Goal: Task Accomplishment & Management: Manage account settings

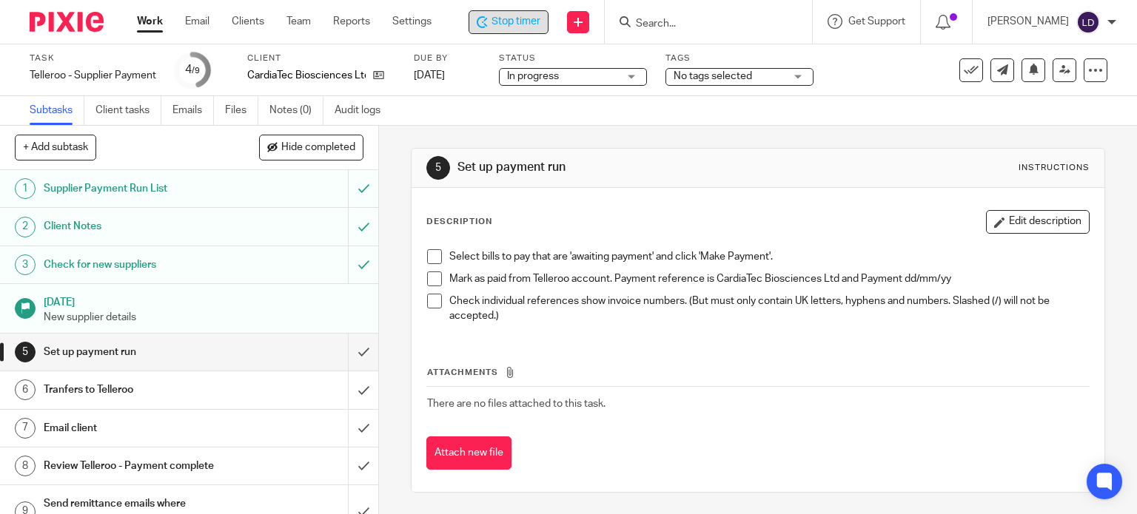
click at [527, 23] on span "Stop timer" at bounding box center [516, 22] width 49 height 16
click at [341, 356] on input "submit" at bounding box center [189, 352] width 378 height 37
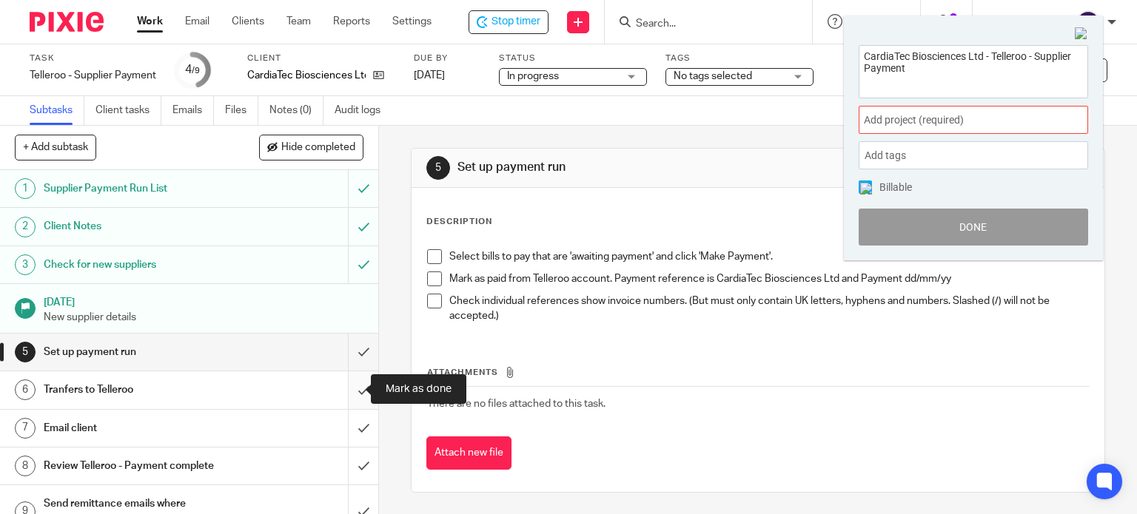
click at [349, 393] on input "submit" at bounding box center [189, 390] width 378 height 37
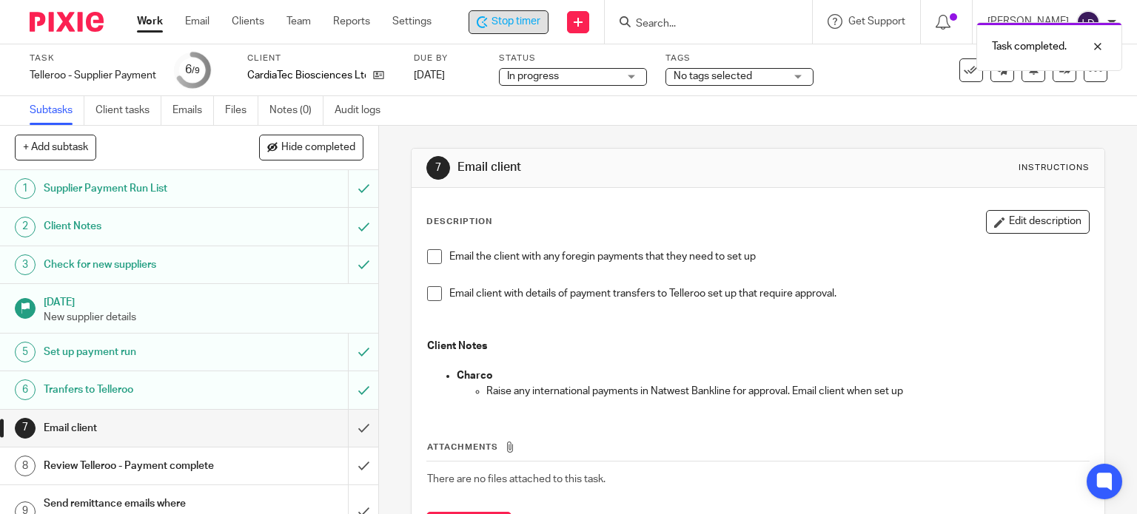
click at [497, 16] on span "Stop timer" at bounding box center [516, 22] width 49 height 16
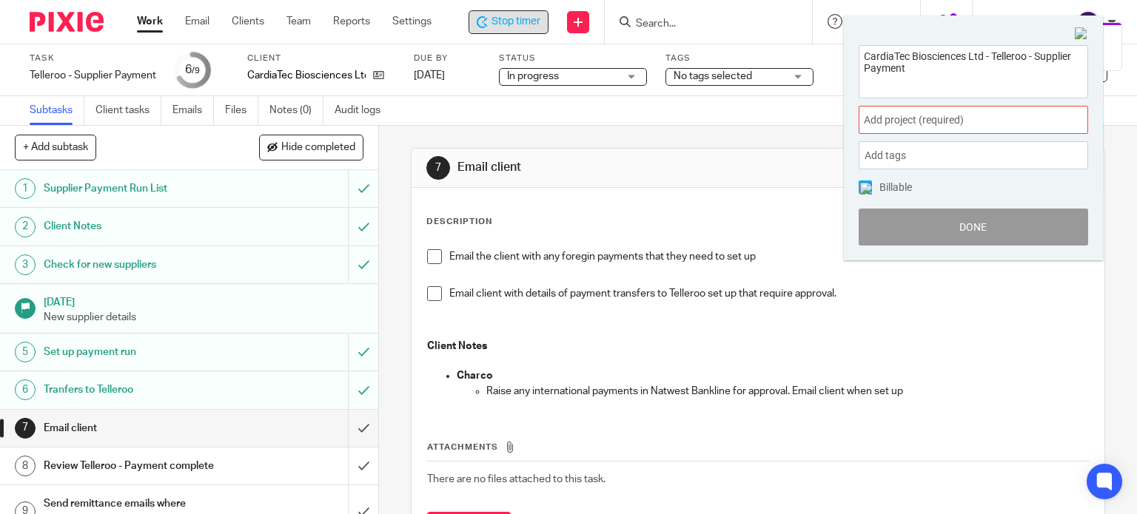
click at [497, 16] on span "Stop timer" at bounding box center [516, 22] width 49 height 16
click at [1079, 38] on img at bounding box center [1081, 33] width 13 height 13
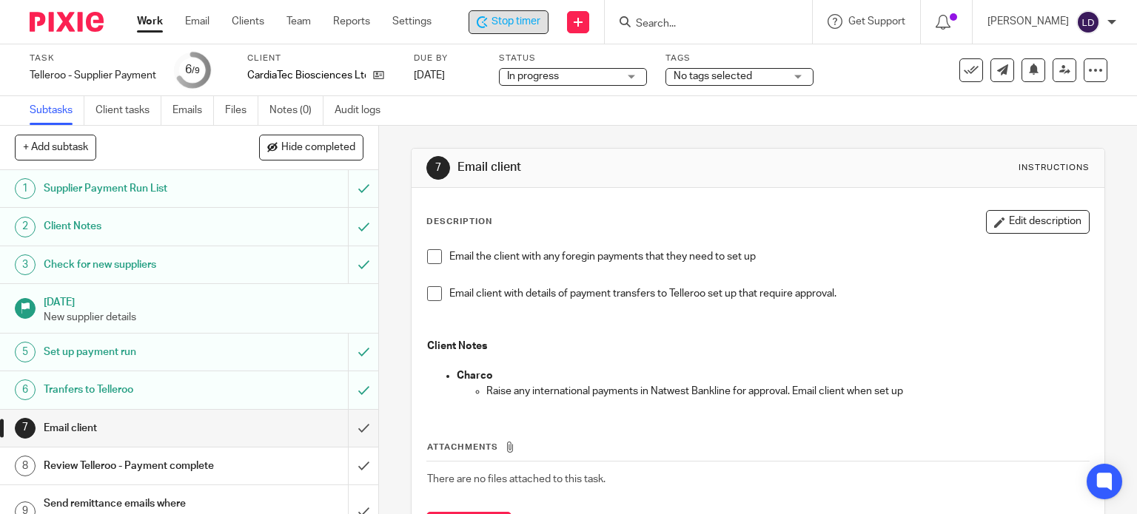
scroll to position [22, 0]
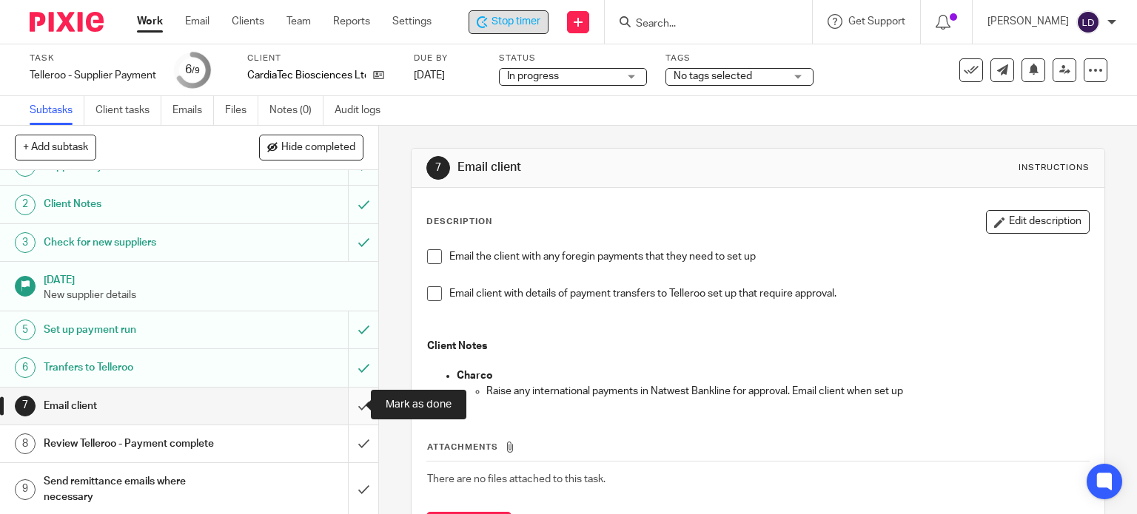
click at [343, 408] on input "submit" at bounding box center [189, 406] width 378 height 37
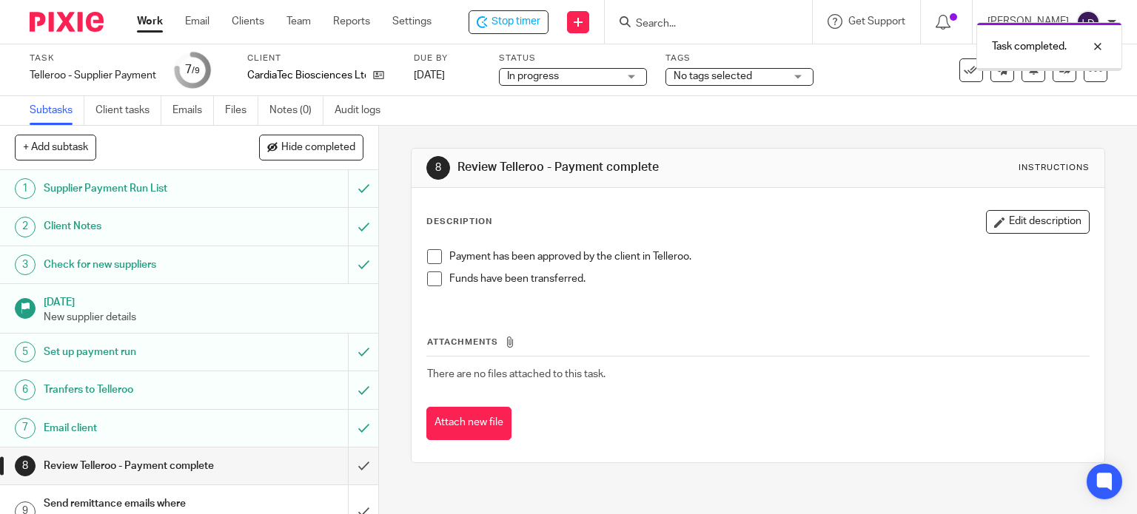
click at [723, 80] on span "No tags selected" at bounding box center [713, 76] width 78 height 10
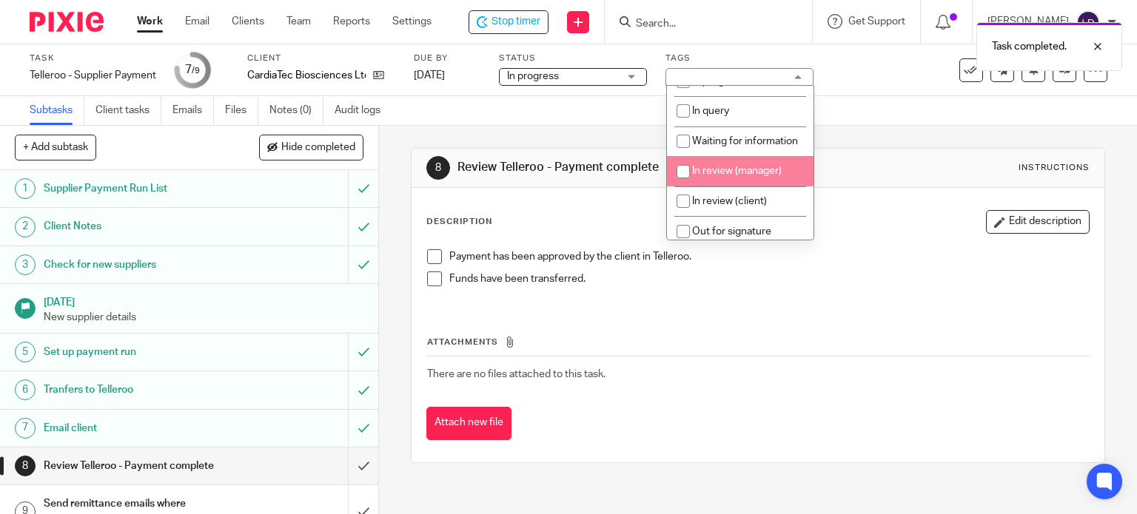
scroll to position [123, 0]
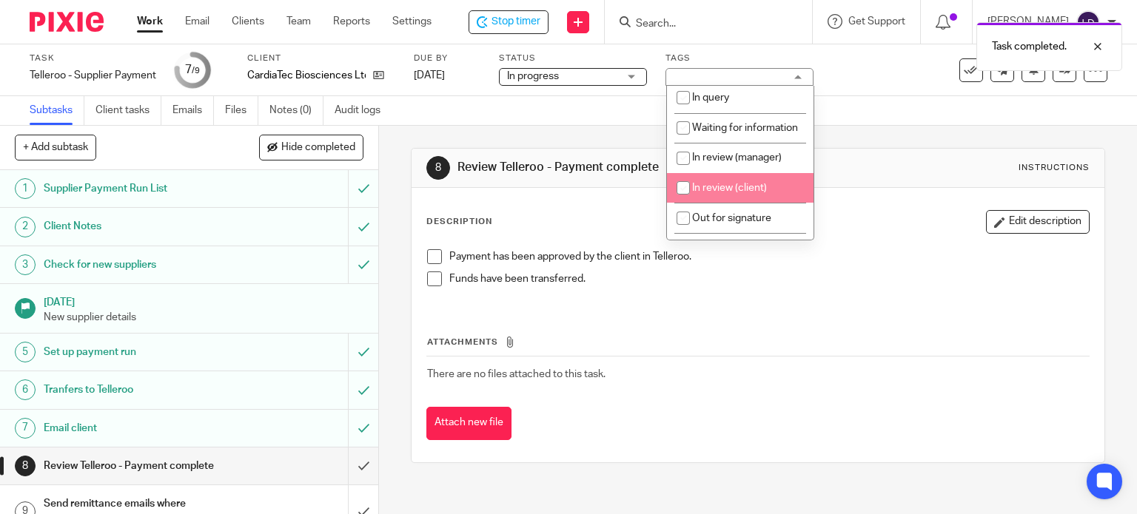
click at [717, 193] on span "In review (client)" at bounding box center [729, 188] width 75 height 10
checkbox input "true"
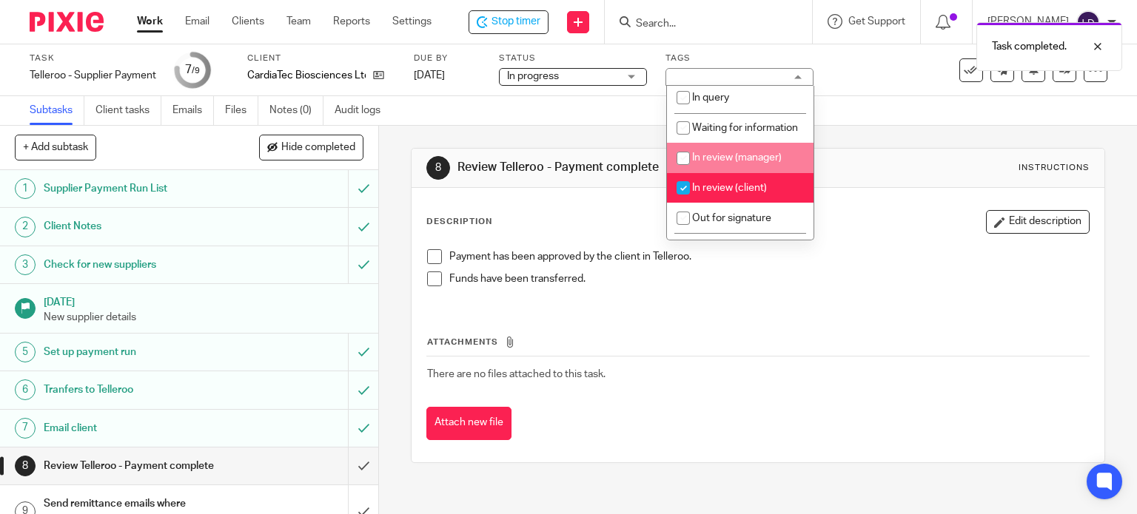
click at [862, 148] on div "8 Review Telleroo - Payment complete Instructions Description Edit description …" at bounding box center [758, 305] width 695 height 315
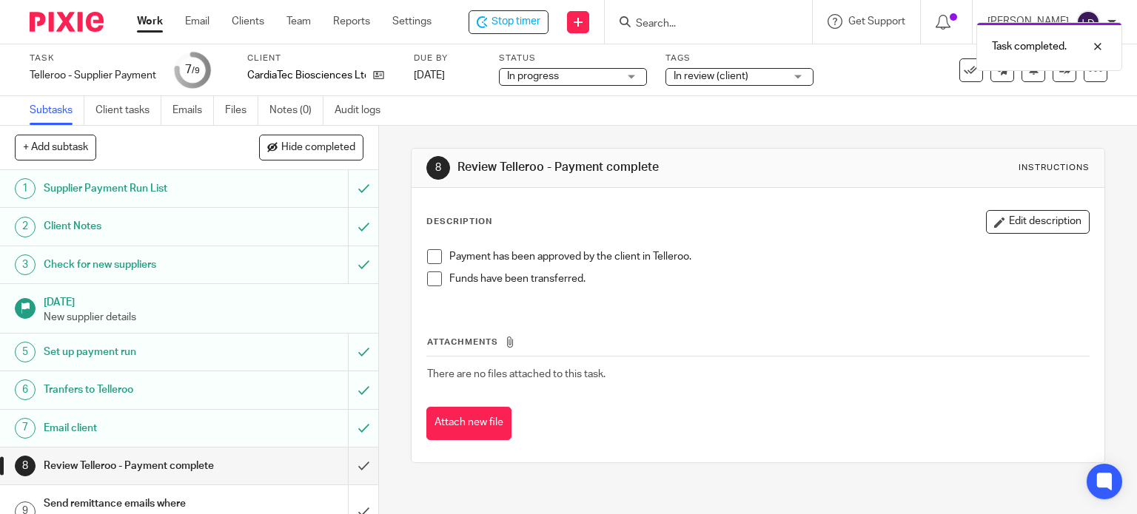
click at [154, 19] on link "Work" at bounding box center [150, 21] width 26 height 15
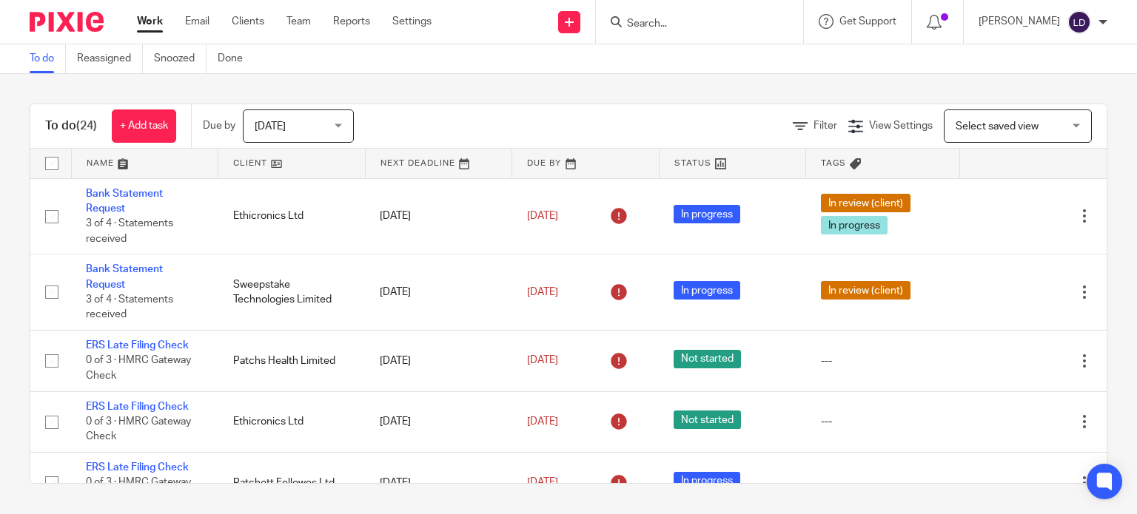
click at [293, 166] on link at bounding box center [291, 164] width 147 height 30
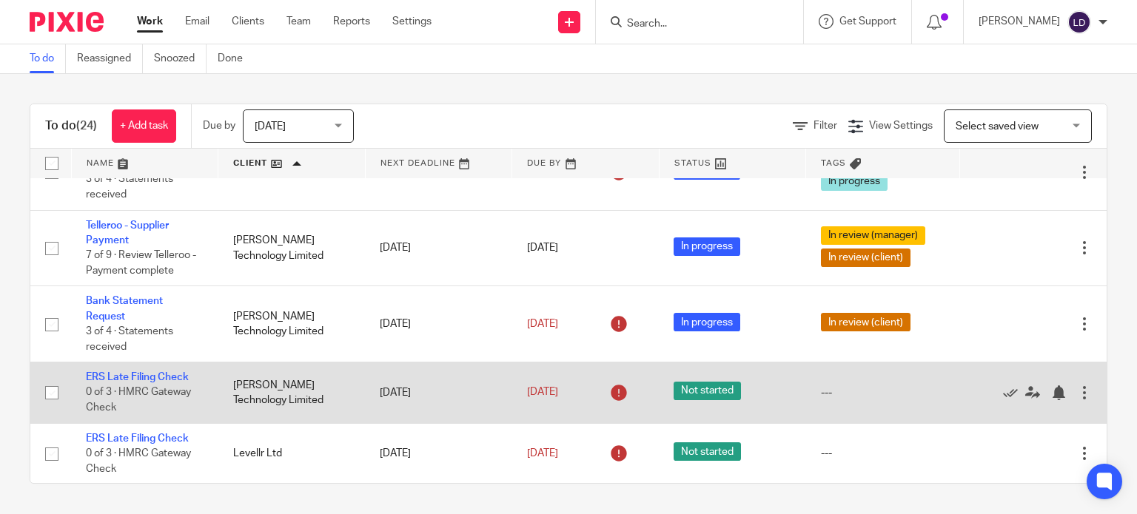
scroll to position [617, 0]
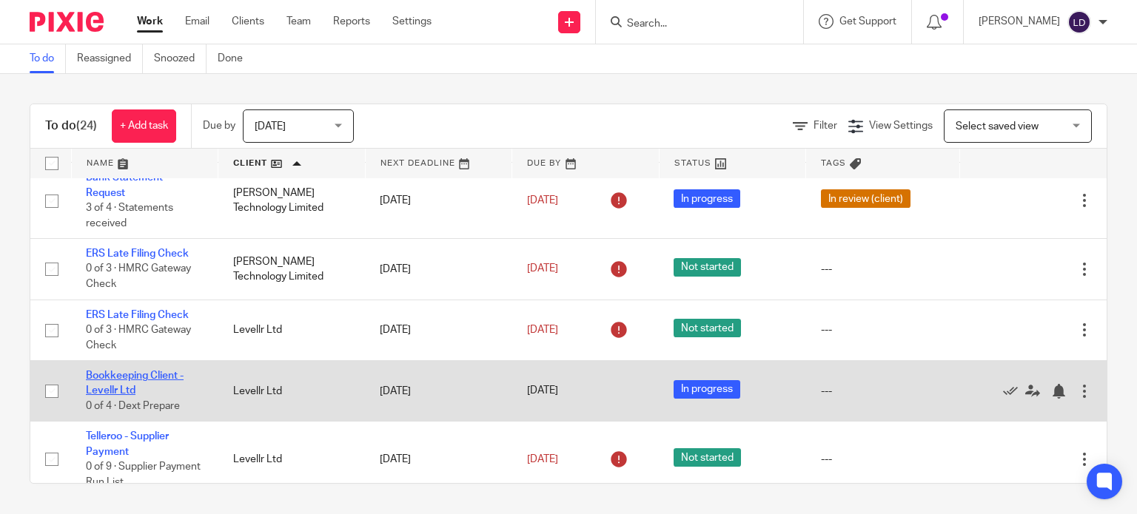
click at [163, 379] on link "Bookkeeping Client - Levellr Ltd" at bounding box center [135, 383] width 98 height 25
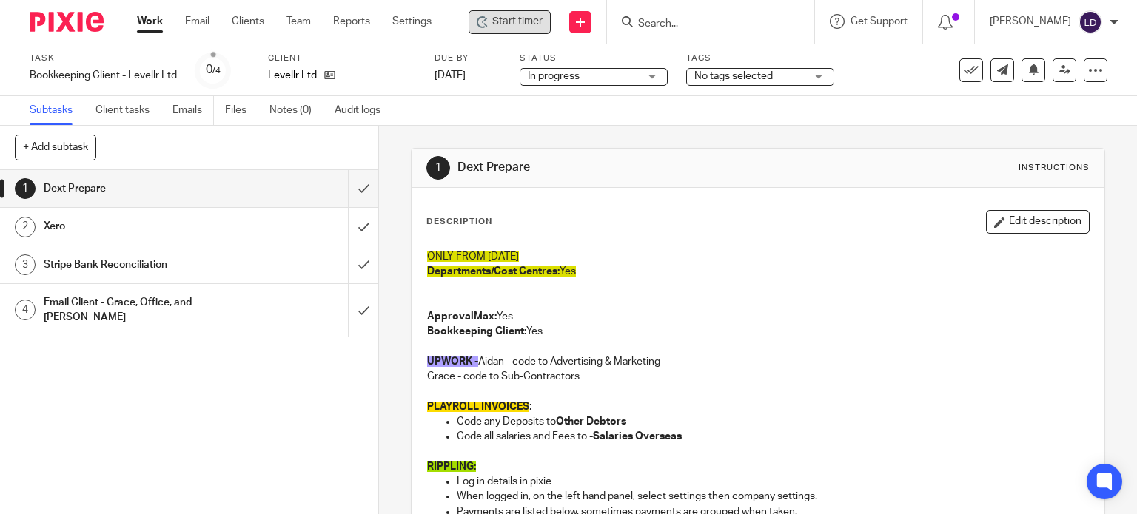
click at [495, 20] on span "Start timer" at bounding box center [517, 22] width 50 height 16
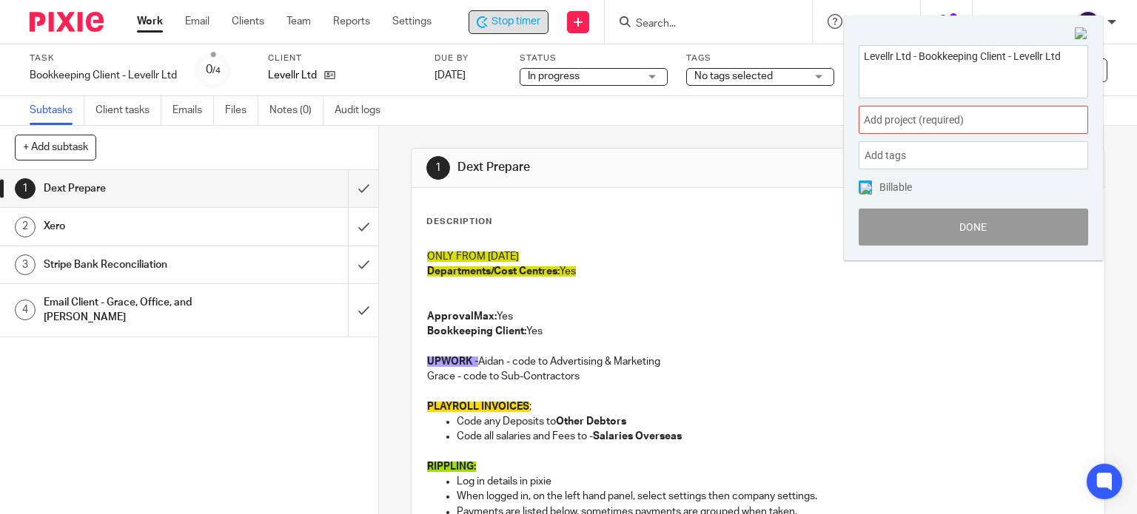
click at [894, 122] on span "Add project (required) :" at bounding box center [957, 121] width 187 height 16
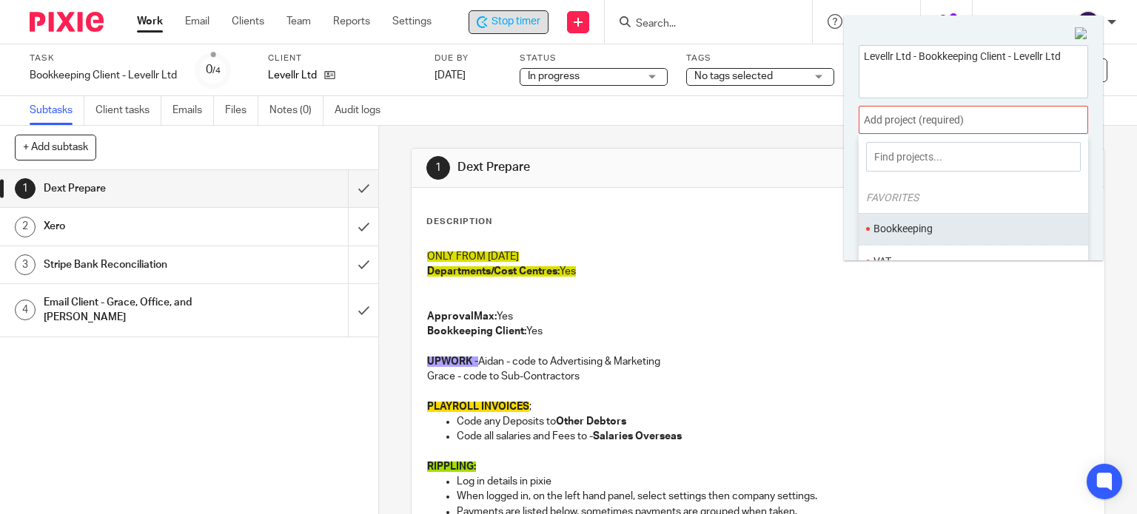
click at [914, 221] on li "Bookkeeping" at bounding box center [970, 229] width 193 height 16
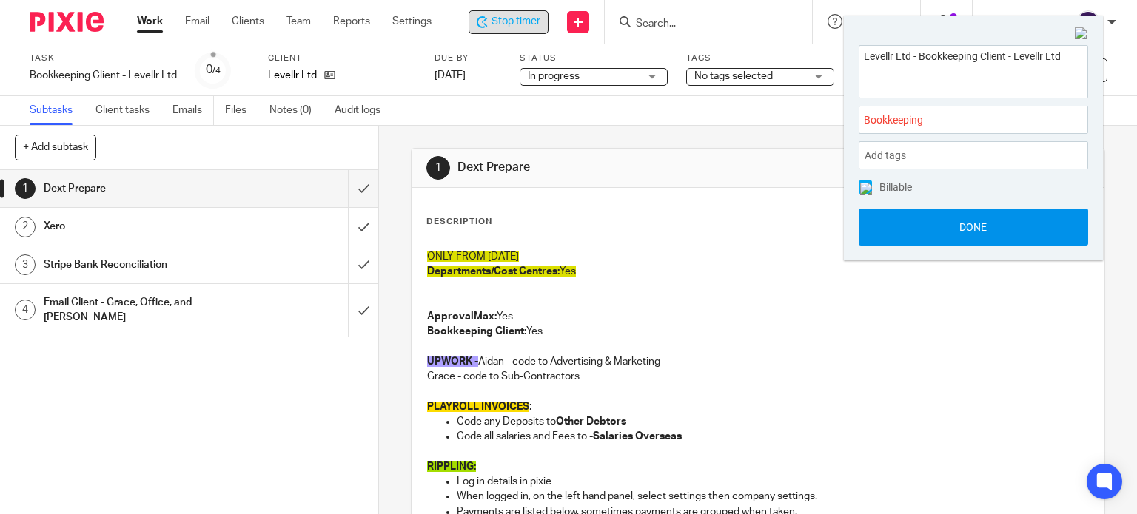
click at [916, 238] on button "Done" at bounding box center [973, 227] width 229 height 37
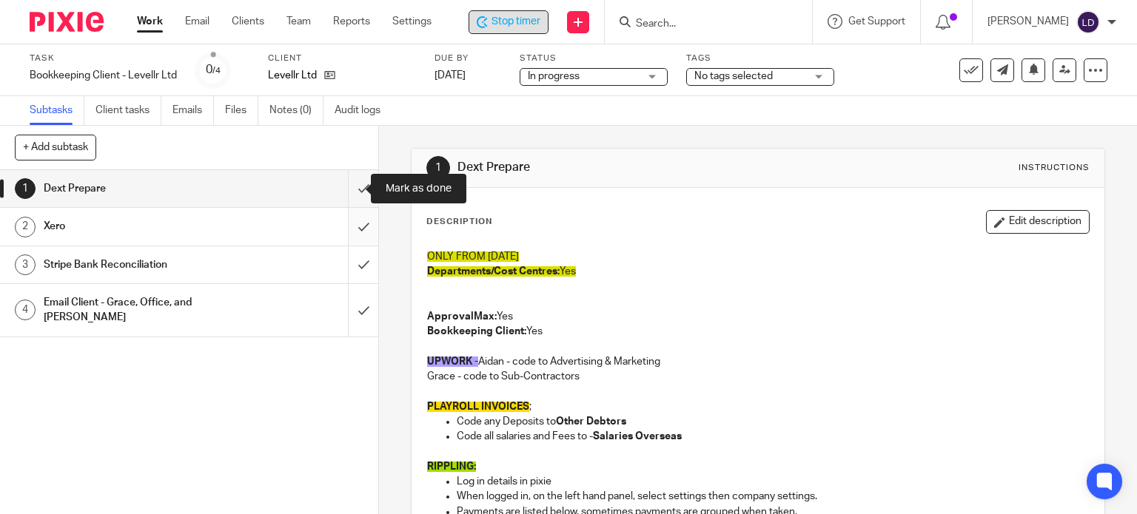
drag, startPoint x: 352, startPoint y: 195, endPoint x: 349, endPoint y: 215, distance: 20.2
click at [352, 195] on input "submit" at bounding box center [189, 188] width 378 height 37
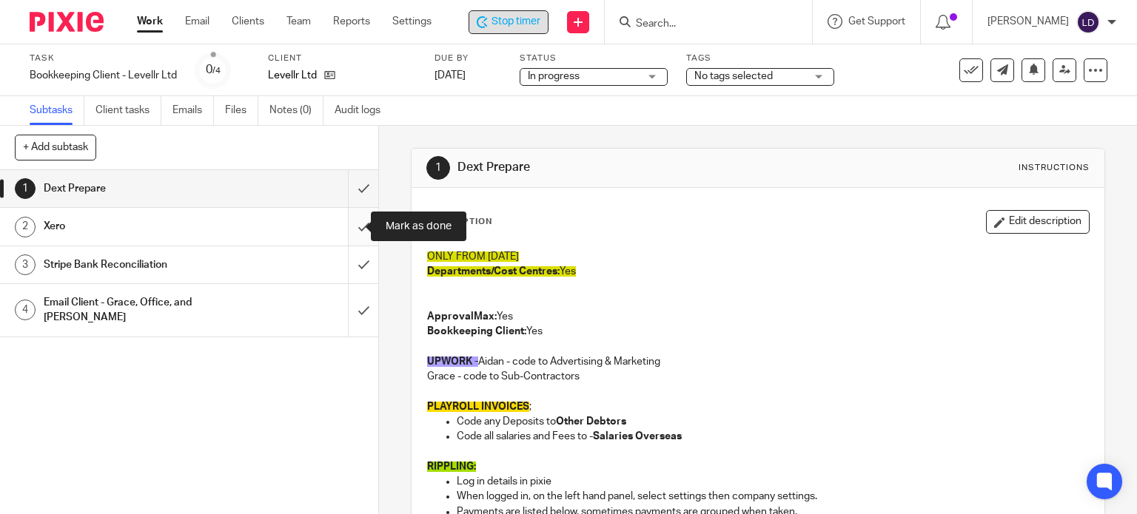
click at [349, 227] on input "submit" at bounding box center [189, 226] width 378 height 37
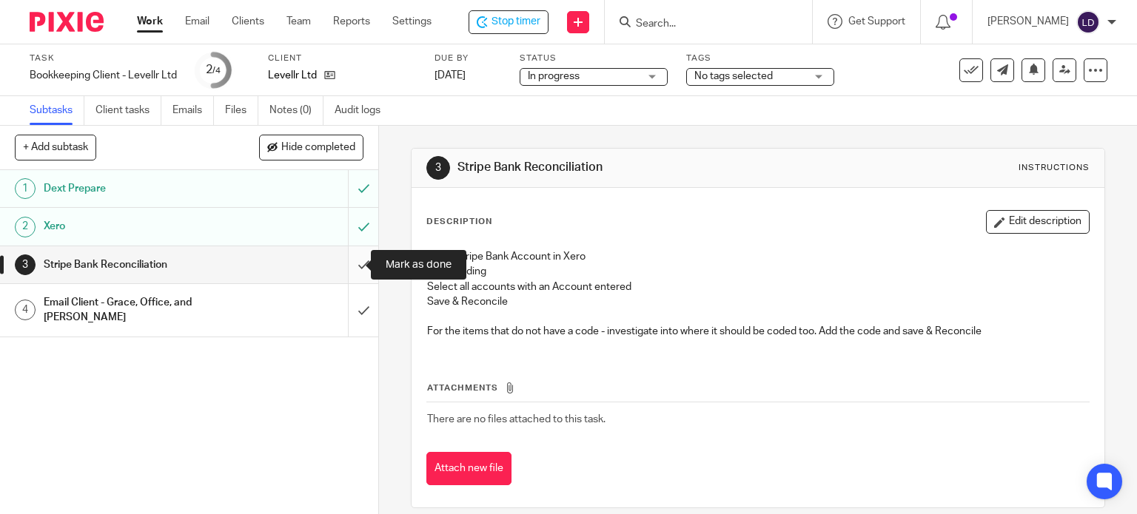
click at [343, 261] on input "submit" at bounding box center [189, 265] width 378 height 37
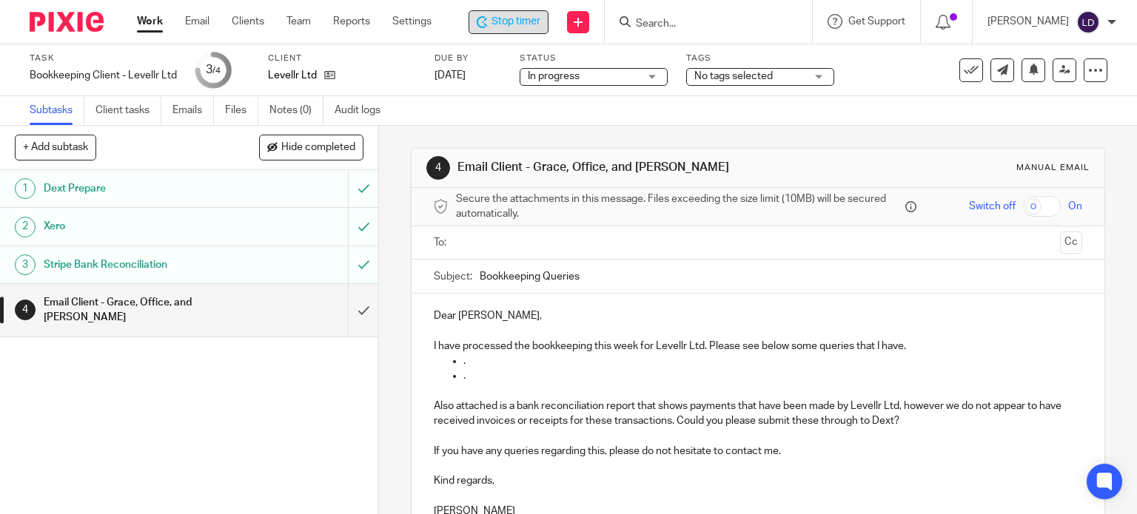
click at [542, 23] on div "Stop timer" at bounding box center [509, 22] width 80 height 24
click at [163, 21] on ul "Work Email Clients Team Reports Settings" at bounding box center [295, 21] width 317 height 15
click at [151, 20] on link "Work" at bounding box center [150, 21] width 26 height 15
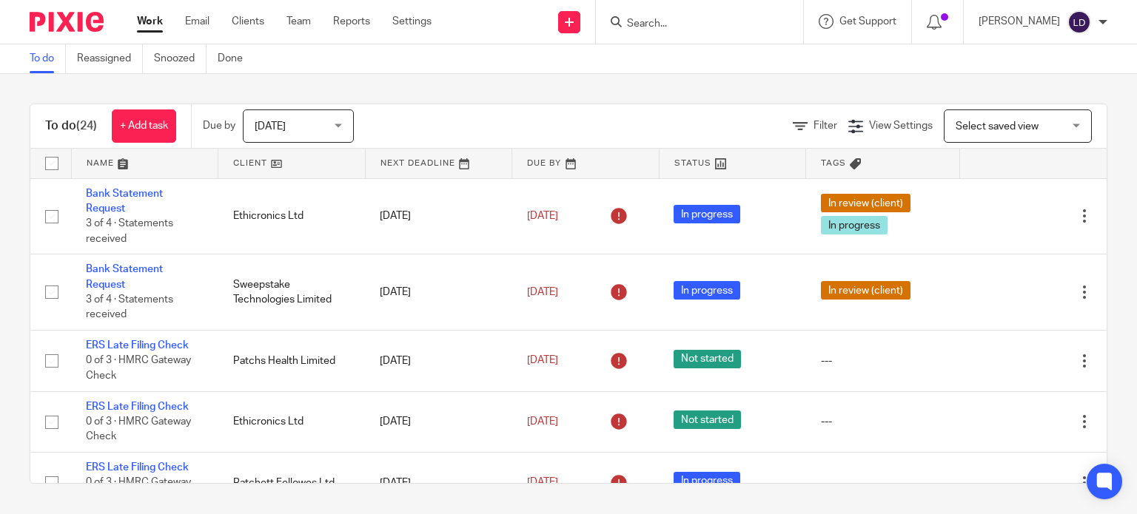
click at [317, 161] on link at bounding box center [291, 164] width 147 height 30
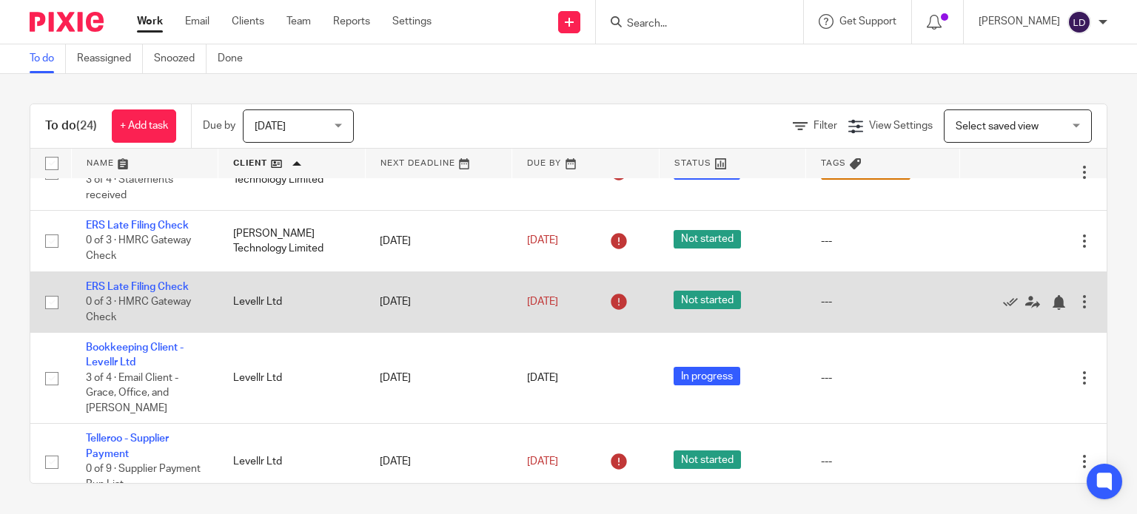
scroll to position [617, 0]
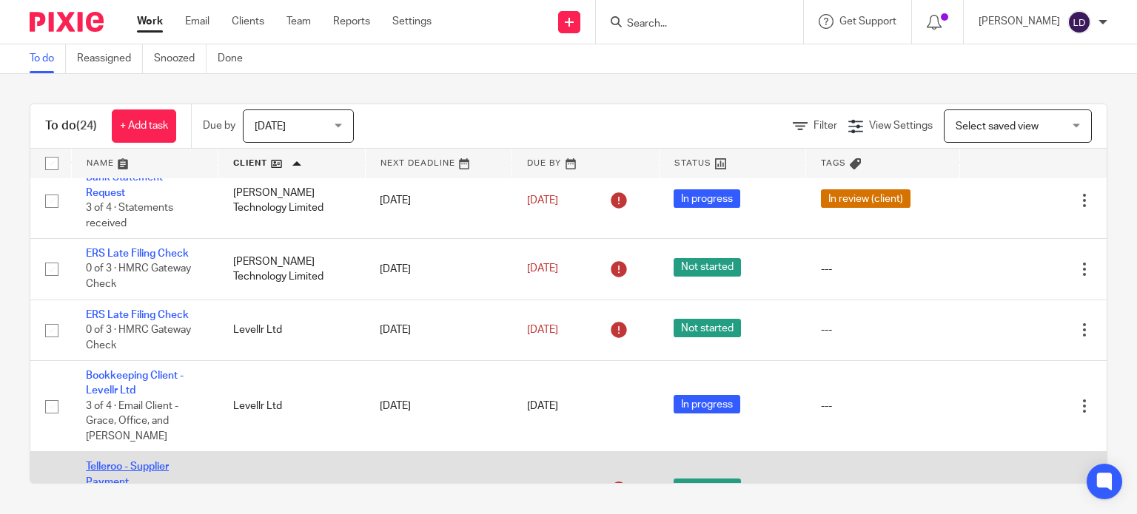
click at [140, 462] on link "Telleroo - Supplier Payment" at bounding box center [127, 474] width 83 height 25
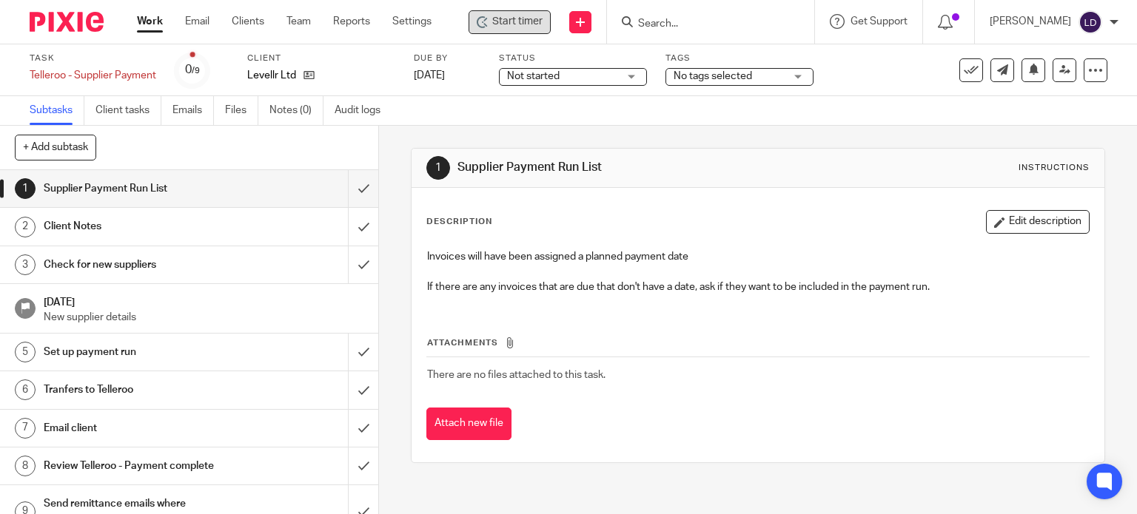
click at [527, 32] on div "Start timer" at bounding box center [510, 22] width 82 height 24
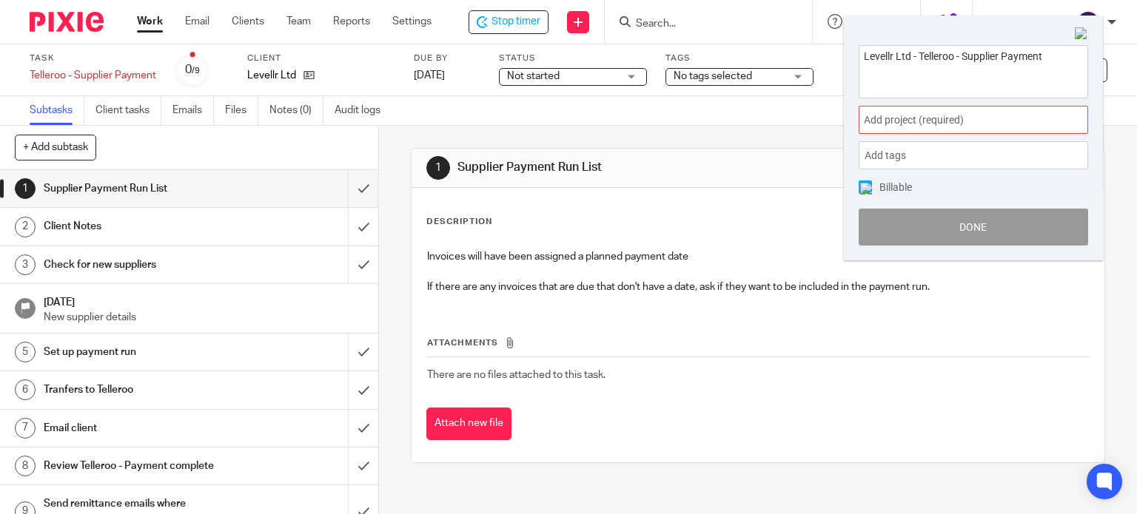
click at [876, 118] on span "Add project (required) :" at bounding box center [957, 121] width 187 height 16
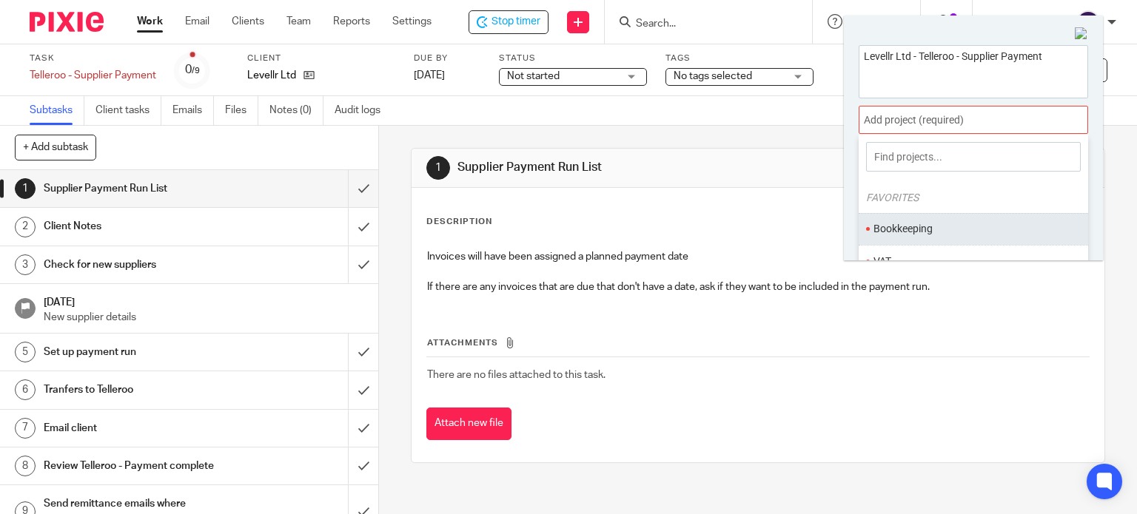
click at [937, 220] on ul "Bookkeeping" at bounding box center [973, 229] width 229 height 32
click at [939, 225] on li "Bookkeeping" at bounding box center [970, 229] width 193 height 16
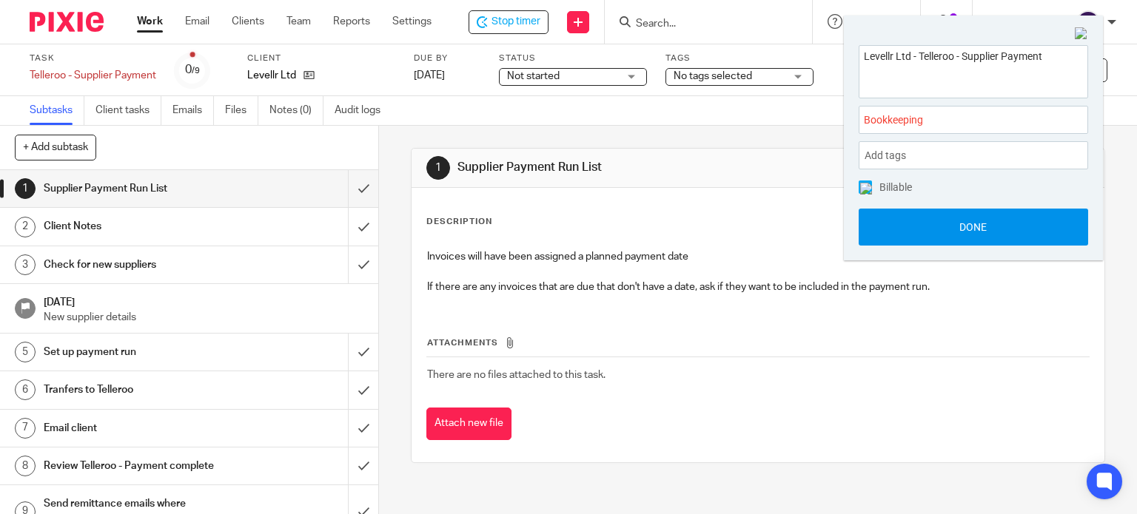
click at [933, 235] on button "Done" at bounding box center [973, 227] width 229 height 37
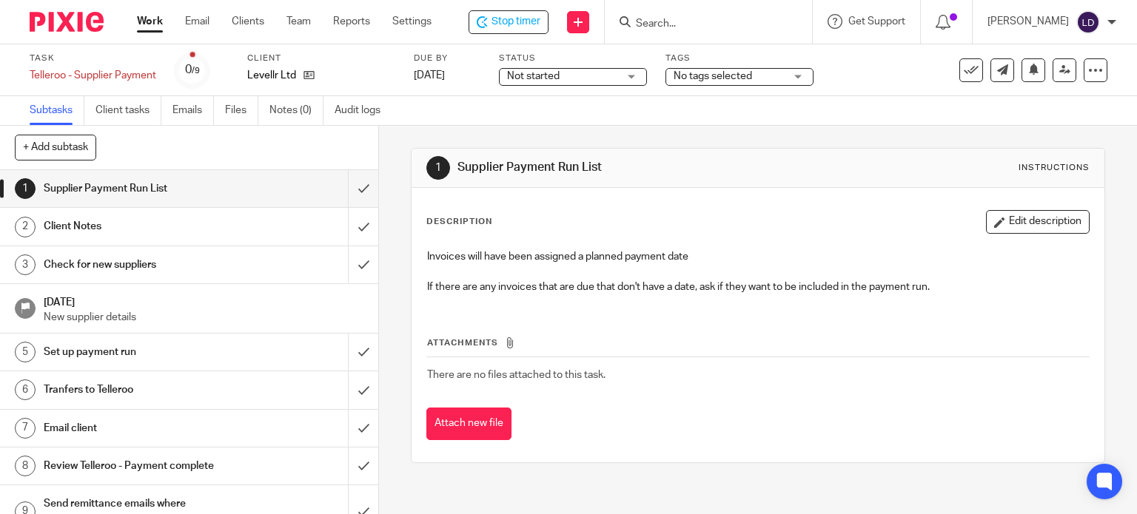
drag, startPoint x: 600, startPoint y: 76, endPoint x: 632, endPoint y: 141, distance: 73.2
click at [601, 76] on span "Not started" at bounding box center [562, 77] width 111 height 16
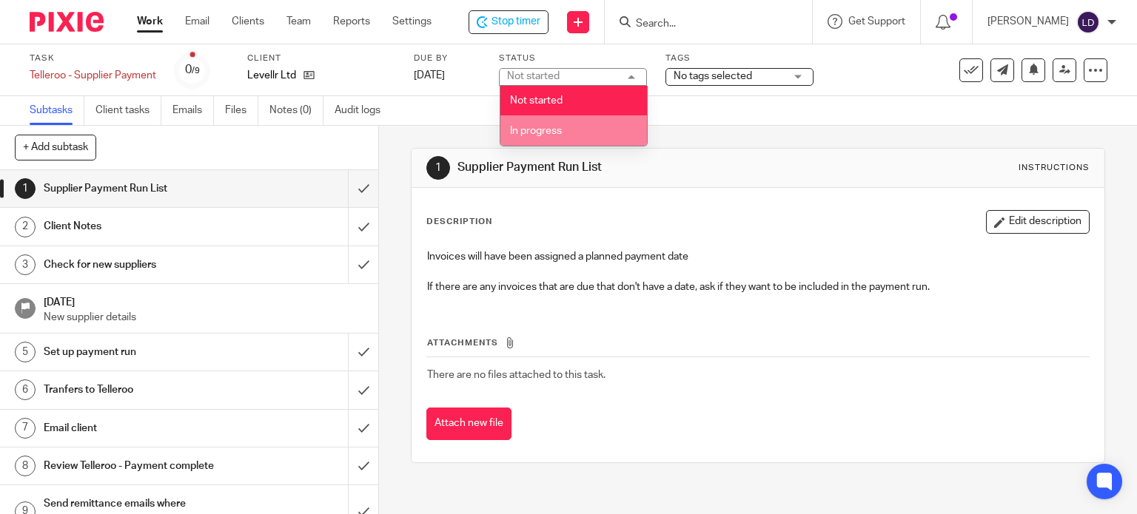
click at [600, 130] on li "In progress" at bounding box center [573, 130] width 147 height 30
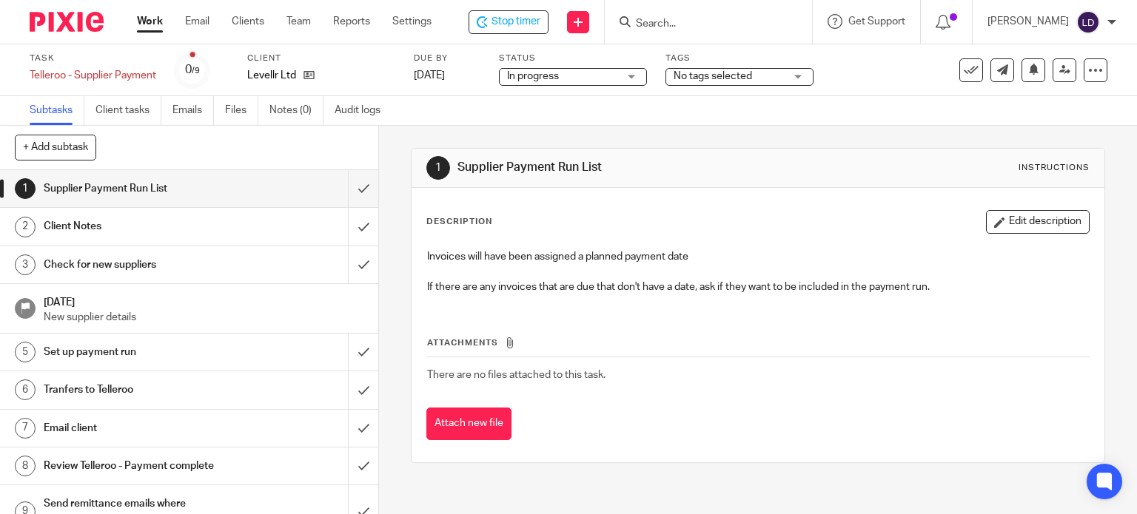
click at [742, 76] on span "No tags selected" at bounding box center [713, 76] width 78 height 10
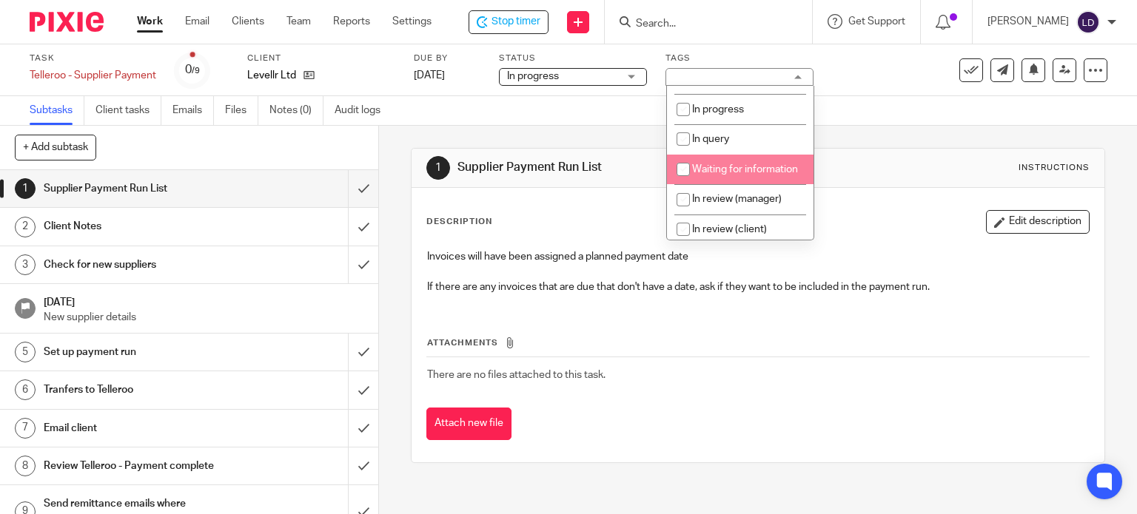
scroll to position [123, 0]
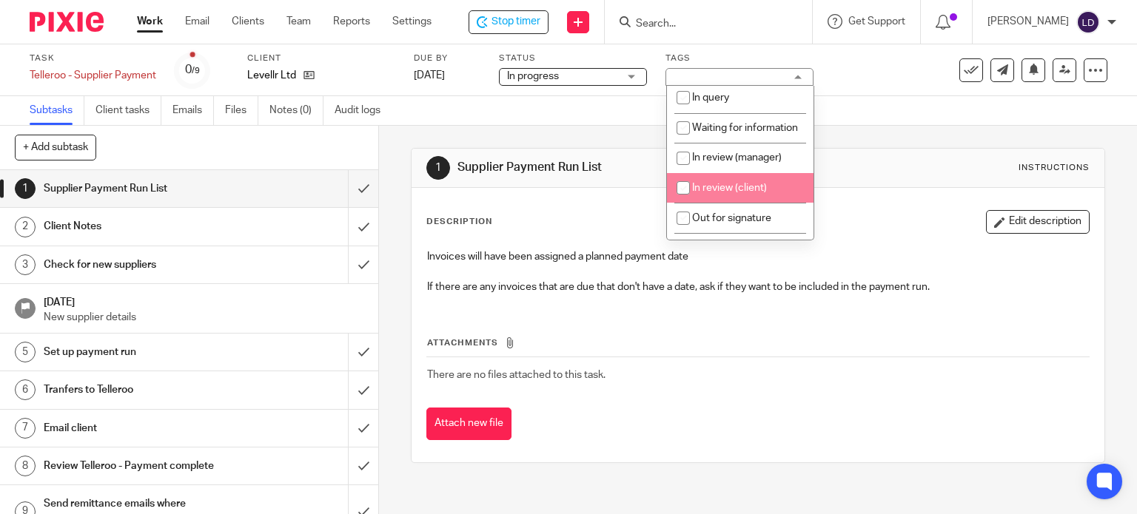
click at [764, 193] on span "In review (client)" at bounding box center [729, 188] width 75 height 10
checkbox input "true"
click at [526, 201] on div "Description Edit description Invoices will have been assigned a planned payment…" at bounding box center [759, 325] width 694 height 275
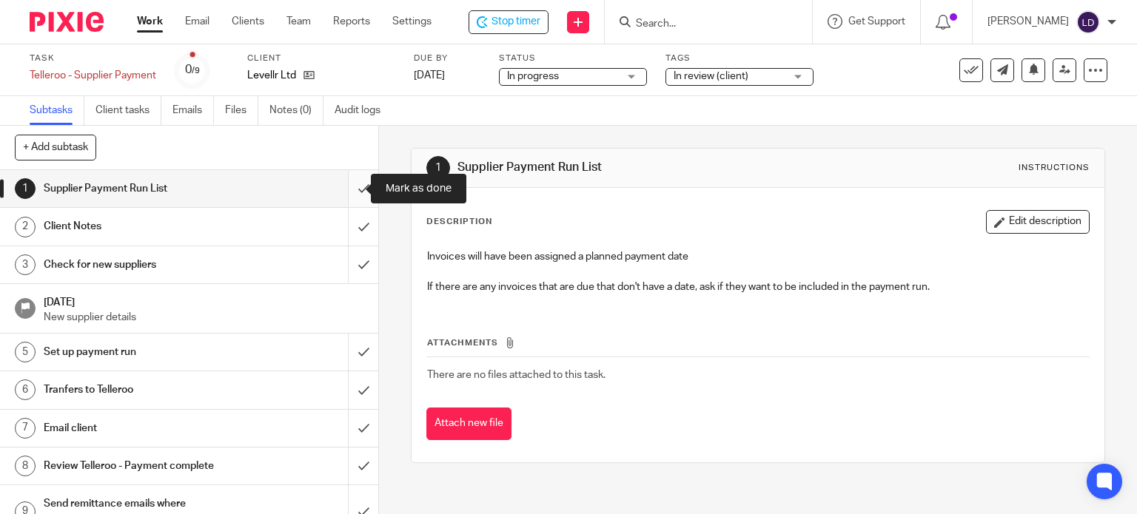
click at [359, 186] on input "submit" at bounding box center [189, 188] width 378 height 37
click at [359, 241] on input "submit" at bounding box center [189, 226] width 378 height 37
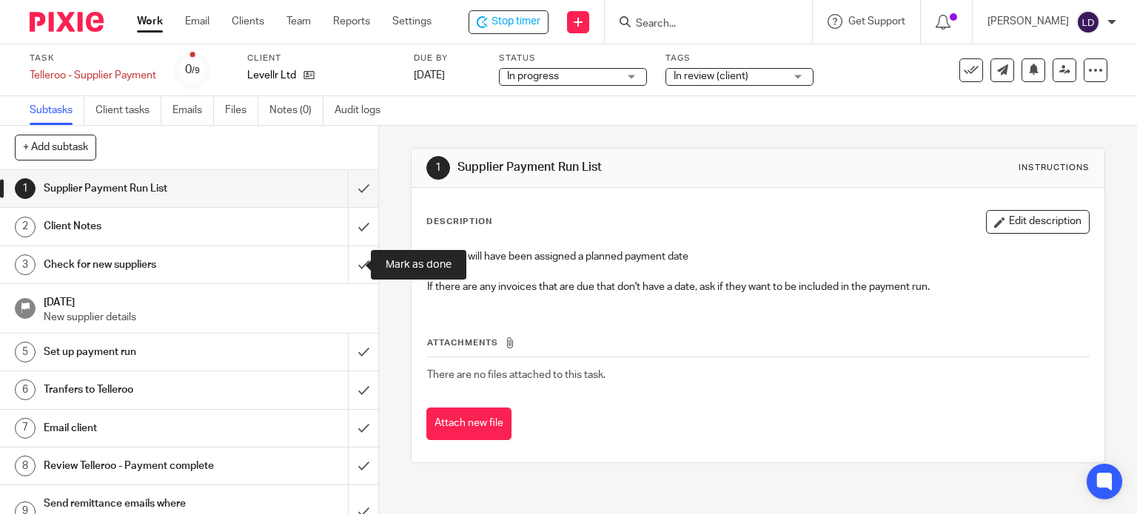
drag, startPoint x: 356, startPoint y: 260, endPoint x: 353, endPoint y: 286, distance: 26.8
click at [355, 261] on input "submit" at bounding box center [189, 265] width 378 height 37
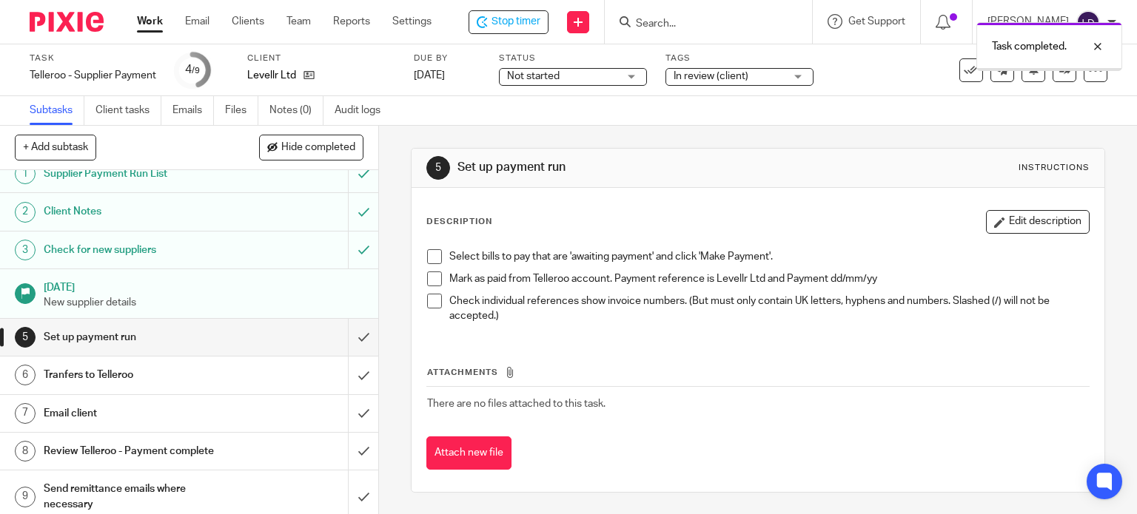
scroll to position [22, 0]
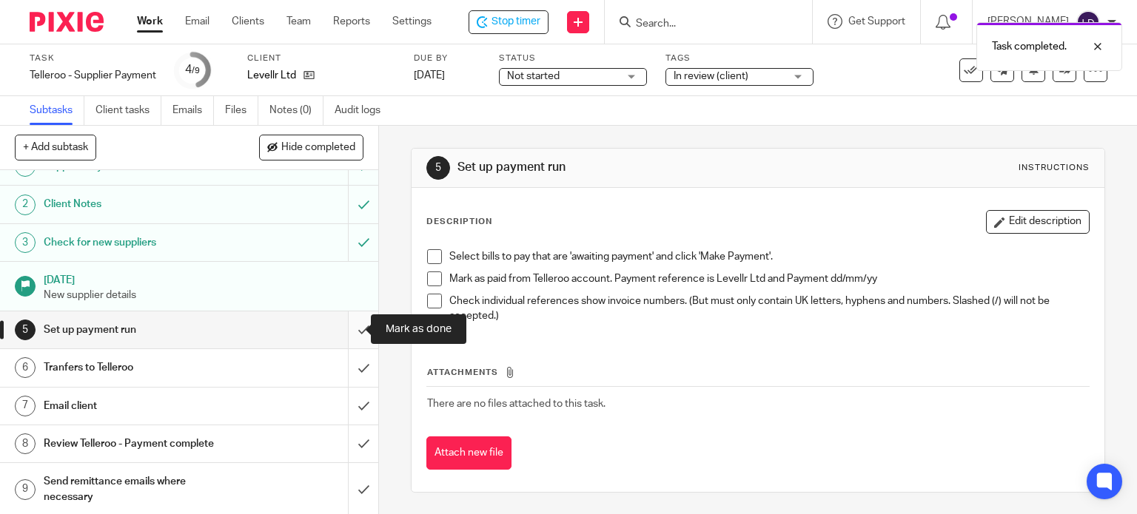
click at [341, 331] on input "submit" at bounding box center [189, 330] width 378 height 37
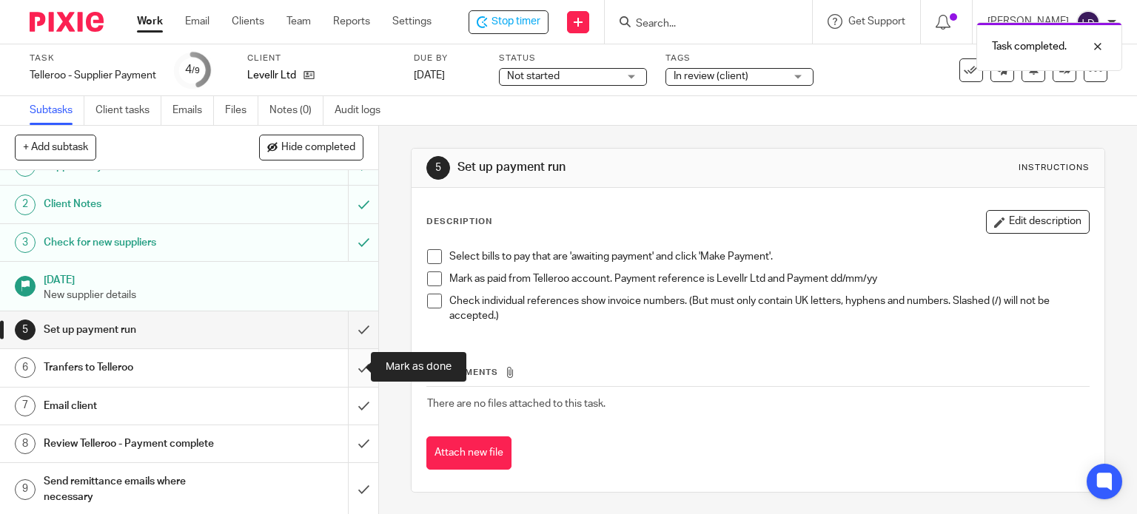
click at [352, 369] on input "submit" at bounding box center [189, 367] width 378 height 37
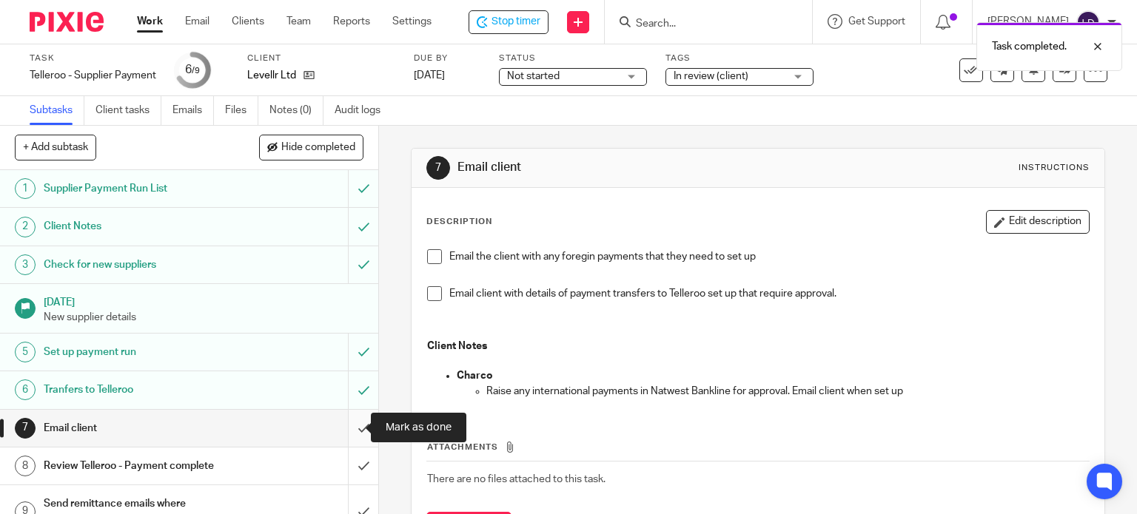
click at [350, 423] on input "submit" at bounding box center [189, 428] width 378 height 37
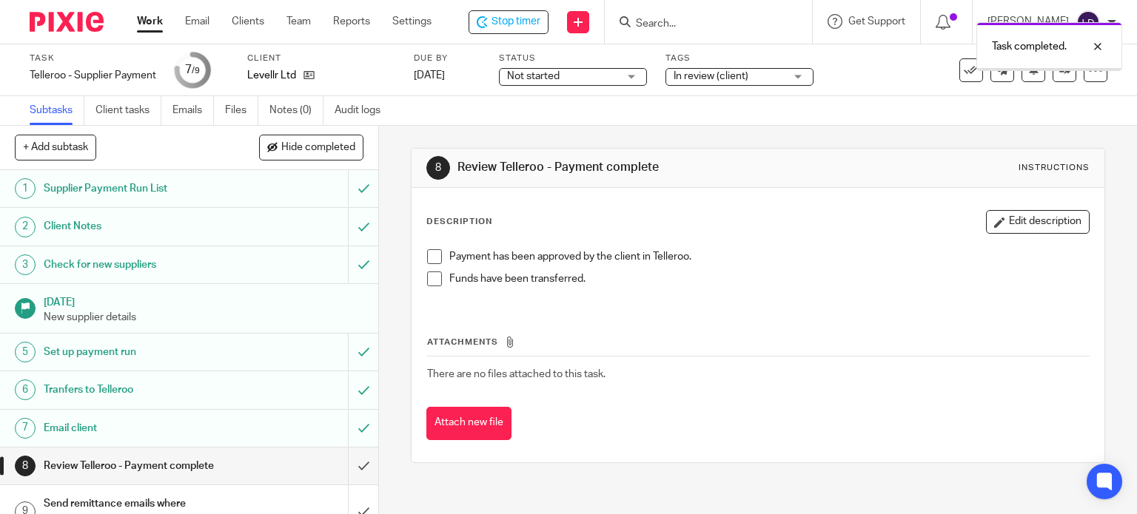
click at [580, 73] on span "Not started" at bounding box center [562, 77] width 111 height 16
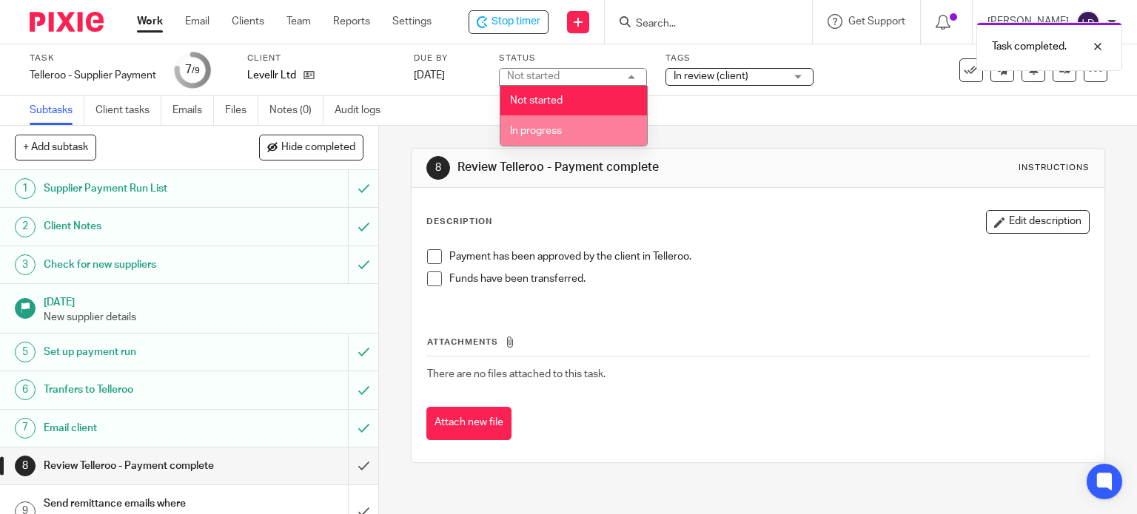
click at [580, 126] on li "In progress" at bounding box center [573, 130] width 147 height 30
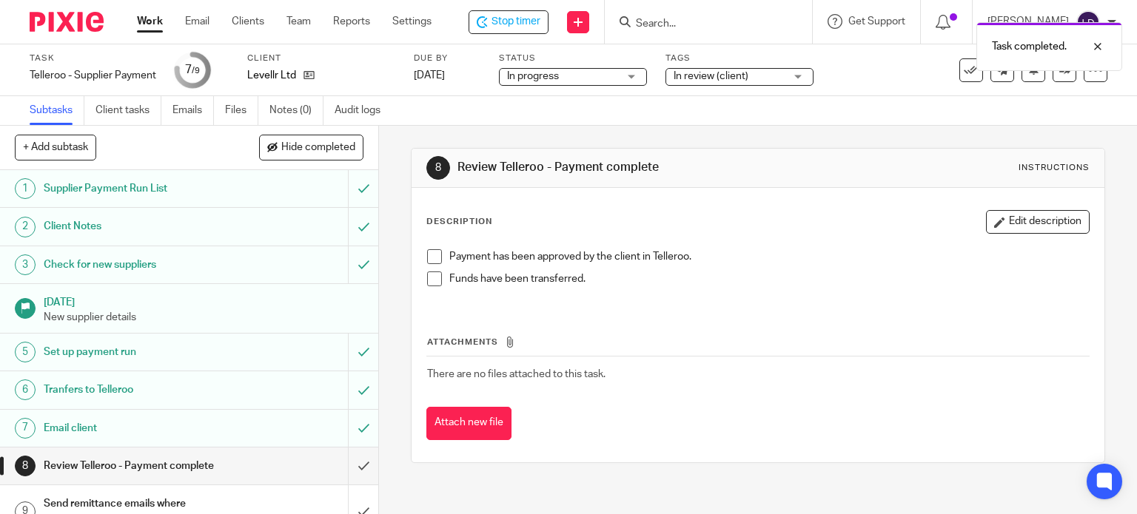
click at [782, 112] on div "Subtasks Client tasks Emails Files Notes (0) Audit logs" at bounding box center [568, 111] width 1137 height 30
click at [512, 28] on span "Stop timer" at bounding box center [516, 22] width 49 height 16
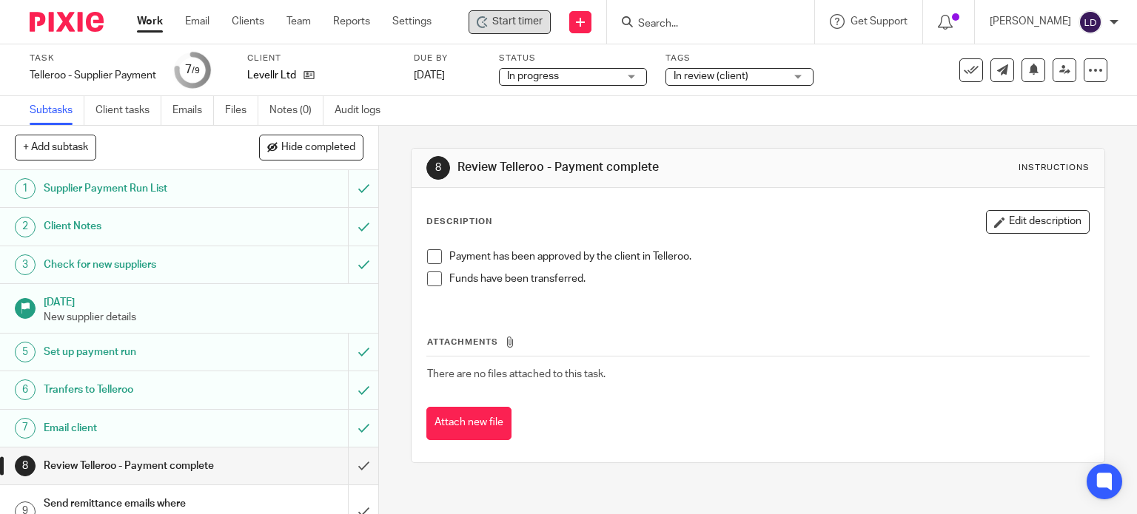
click at [145, 21] on link "Work" at bounding box center [150, 21] width 26 height 15
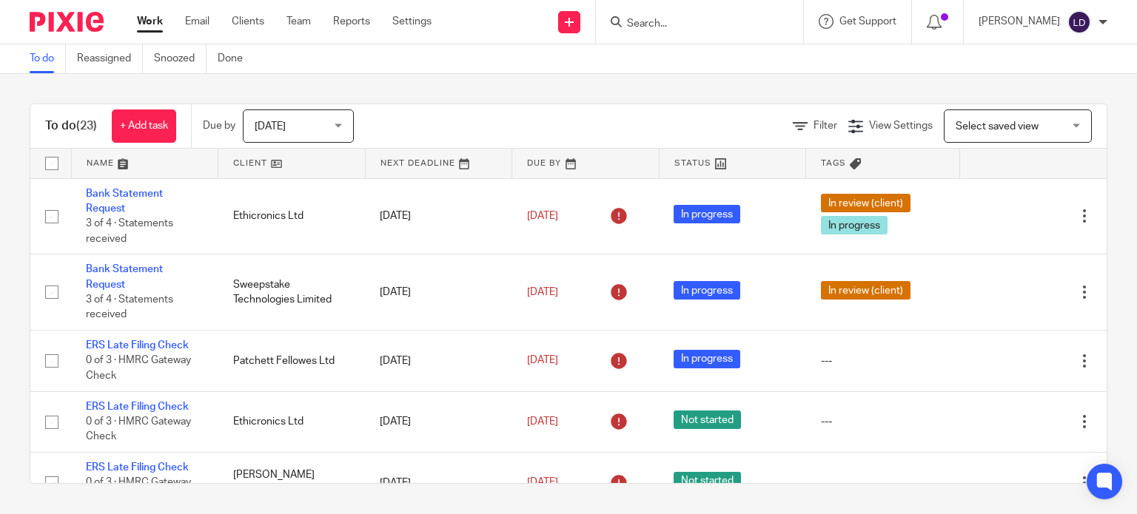
click at [266, 164] on link at bounding box center [291, 164] width 147 height 30
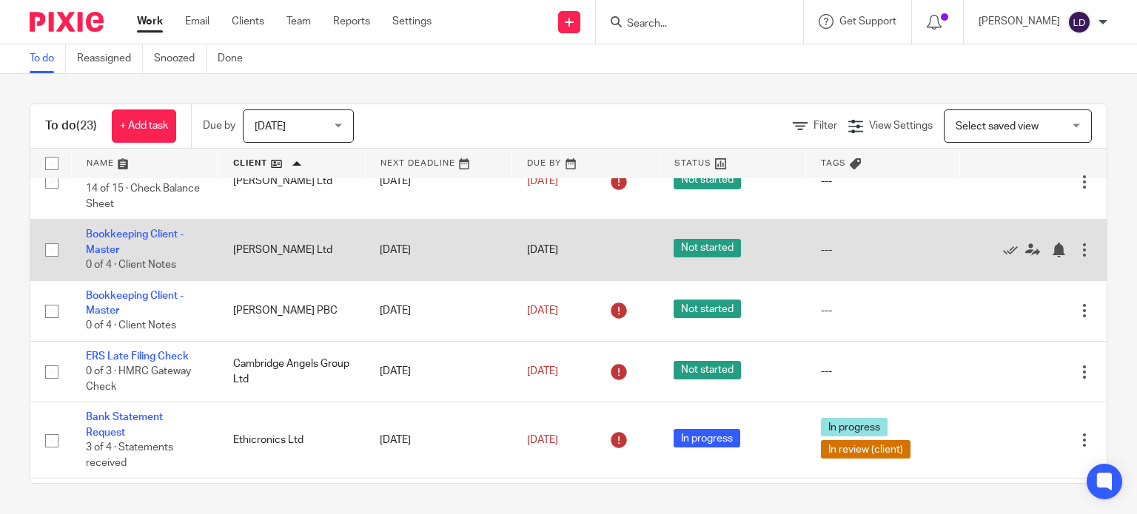
scroll to position [123, 0]
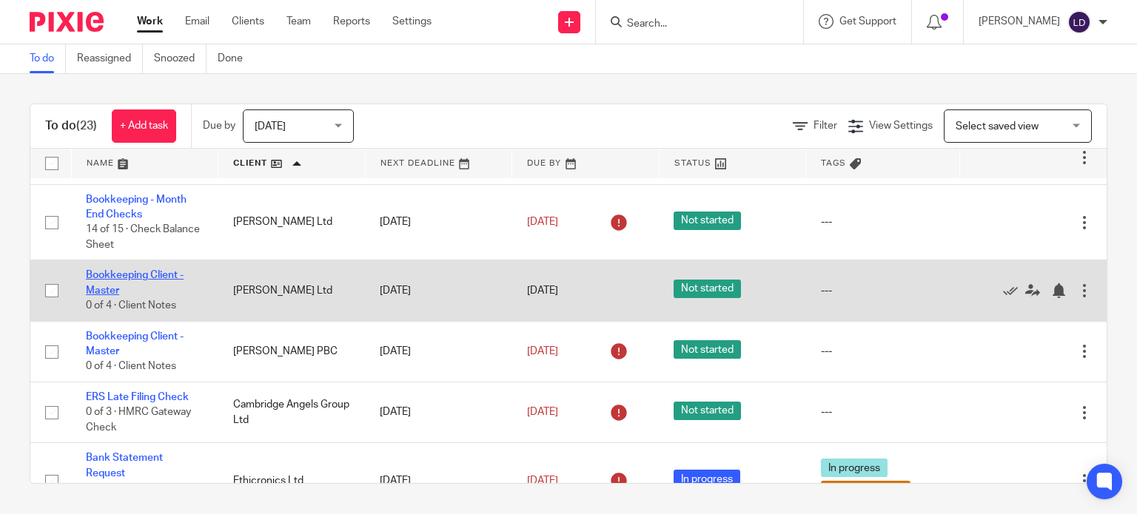
click at [168, 275] on link "Bookkeeping Client - Master" at bounding box center [135, 282] width 98 height 25
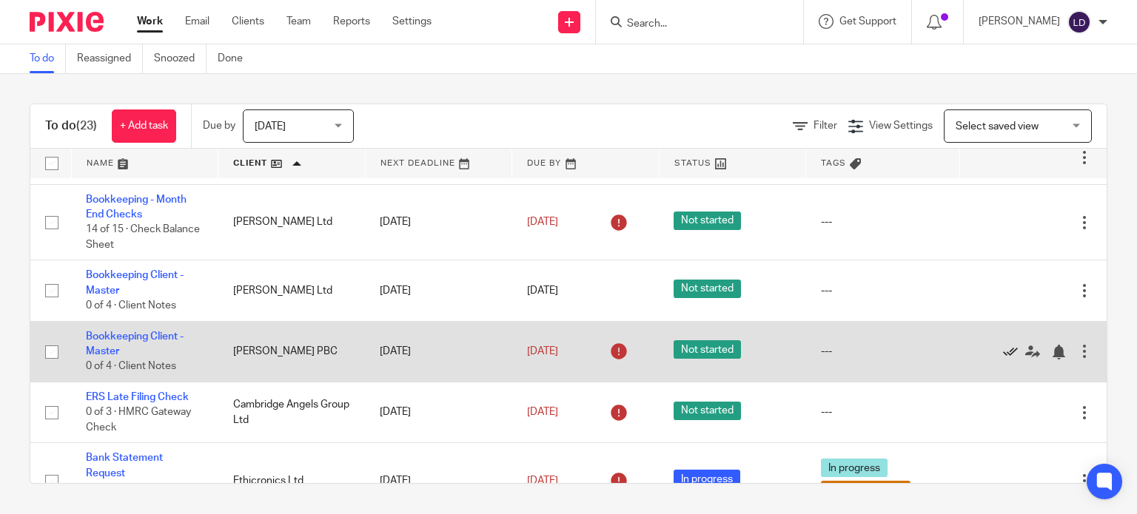
click at [1003, 354] on icon at bounding box center [1010, 352] width 15 height 15
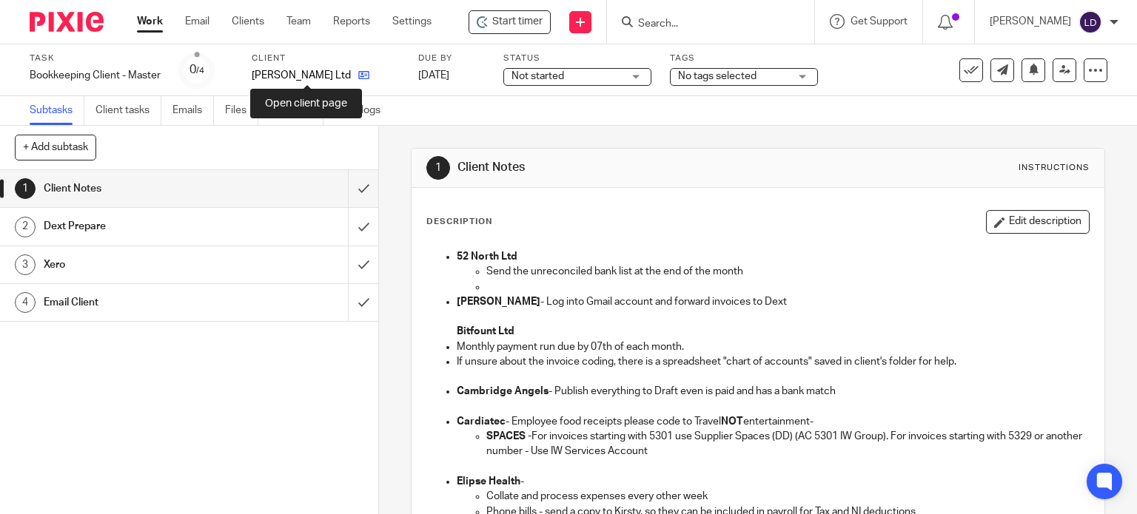
click at [358, 73] on icon at bounding box center [363, 75] width 11 height 11
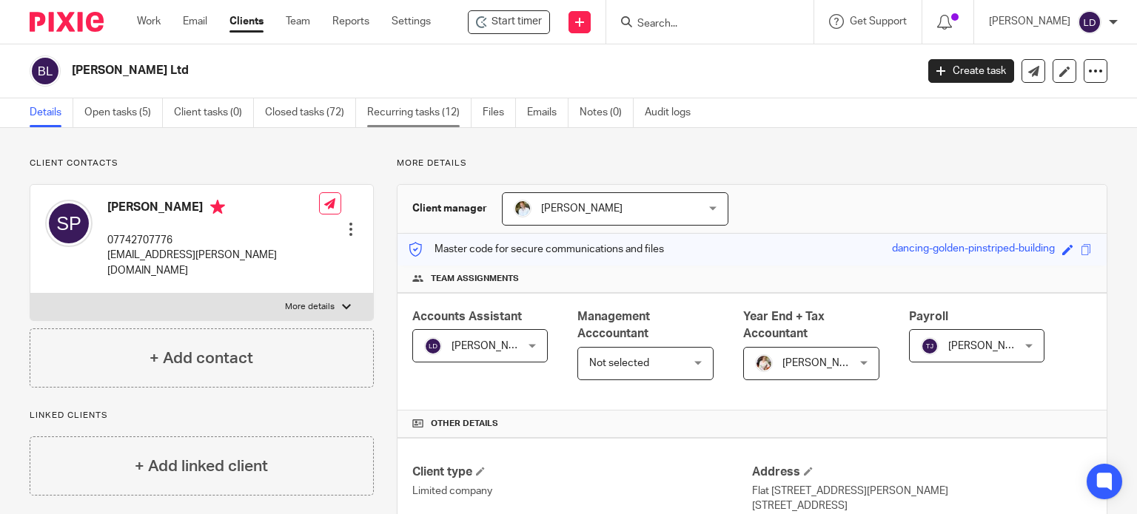
click at [399, 110] on link "Recurring tasks (12)" at bounding box center [419, 112] width 104 height 29
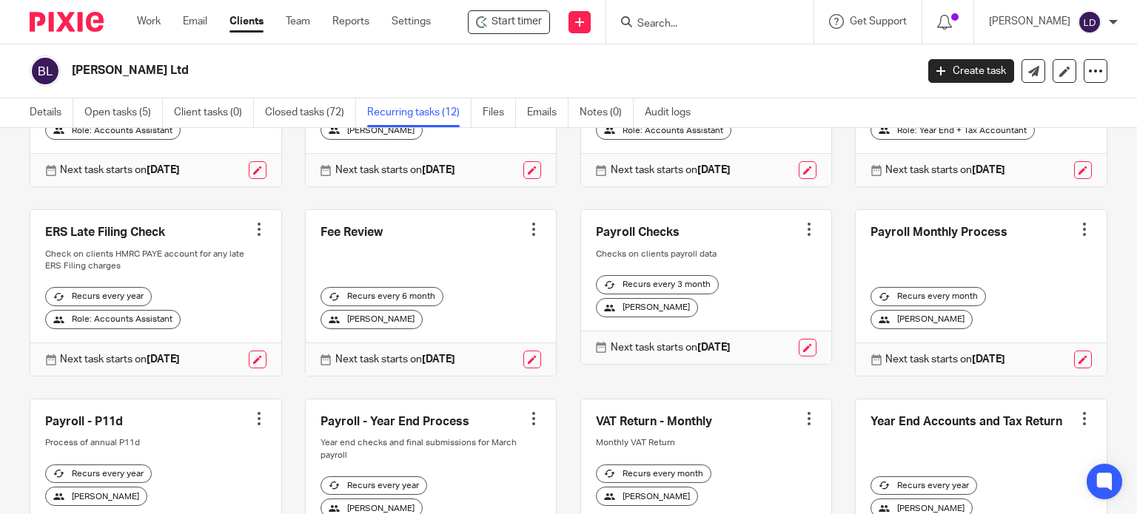
scroll to position [69, 0]
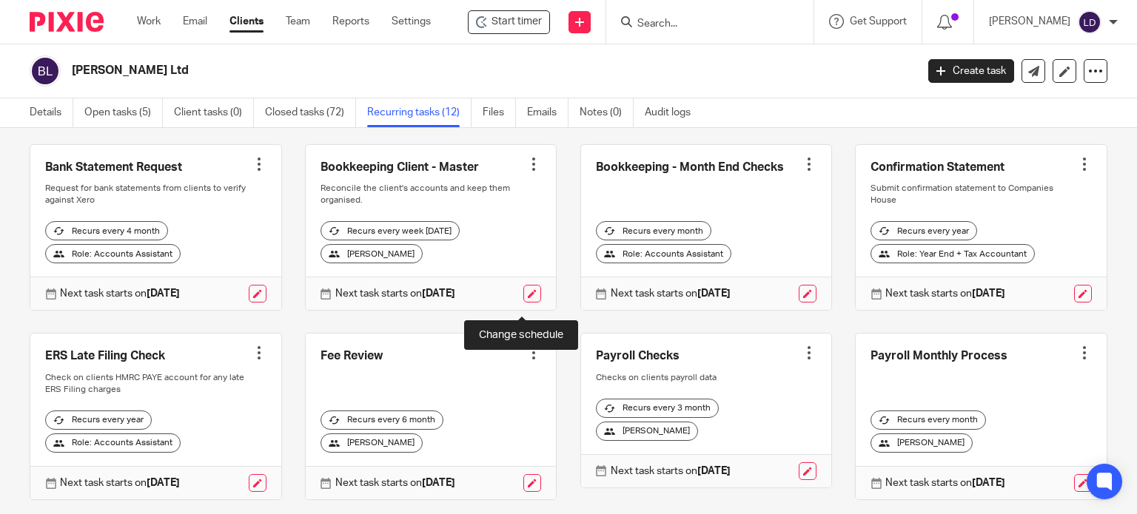
click at [524, 303] on link at bounding box center [532, 294] width 18 height 18
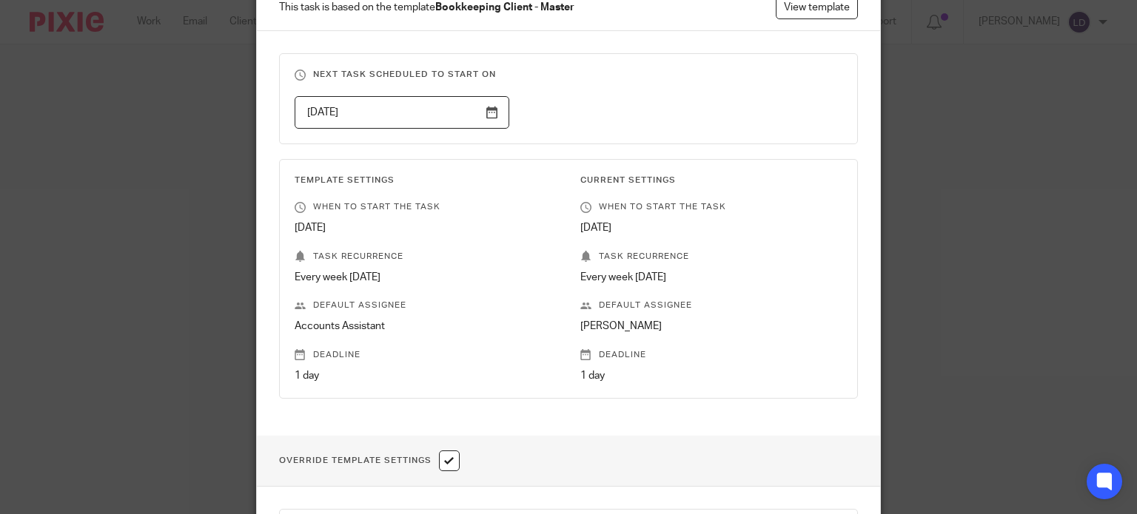
scroll to position [247, 0]
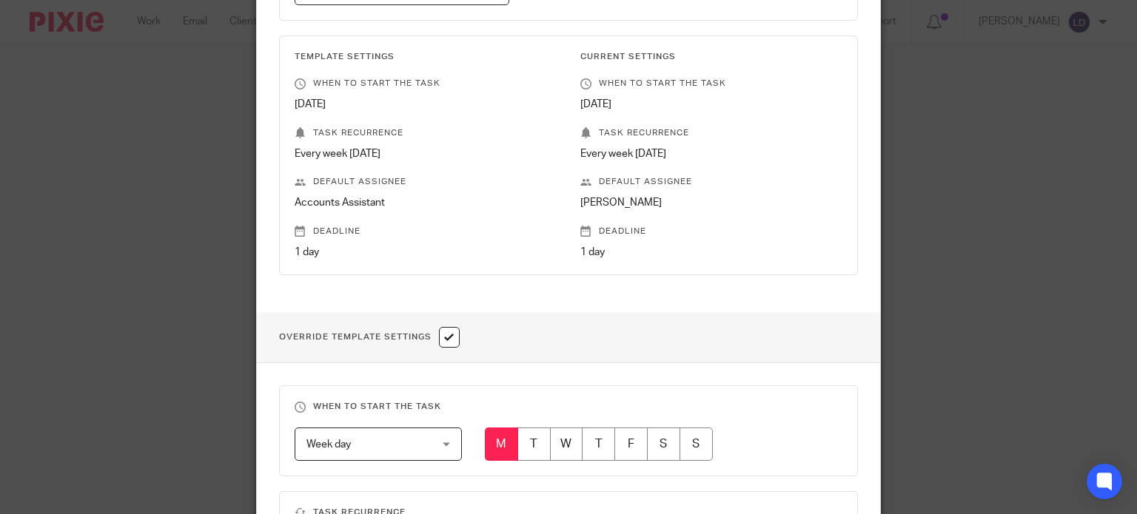
click at [564, 438] on input "radio" at bounding box center [566, 444] width 33 height 33
radio input "true"
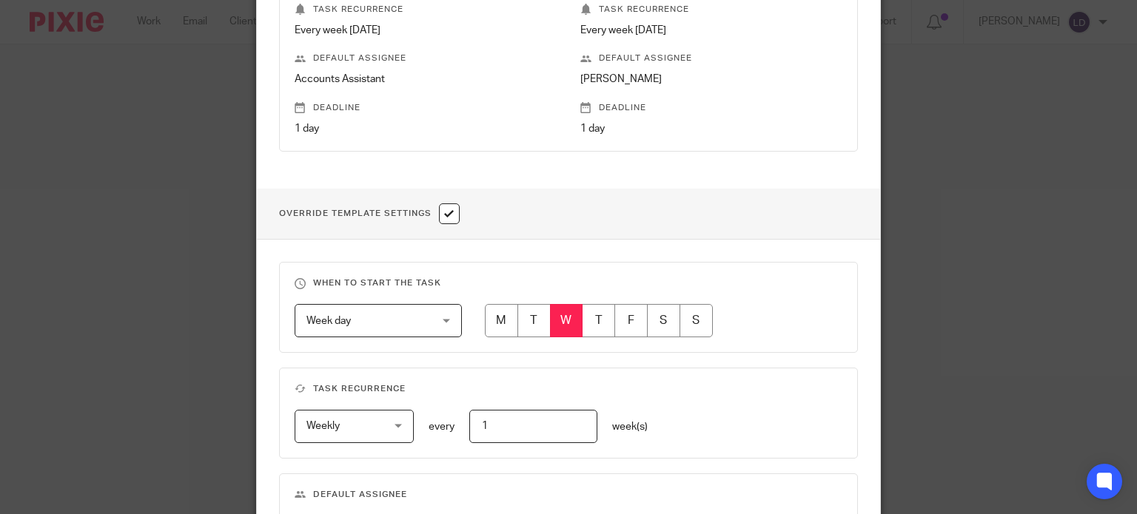
scroll to position [682, 0]
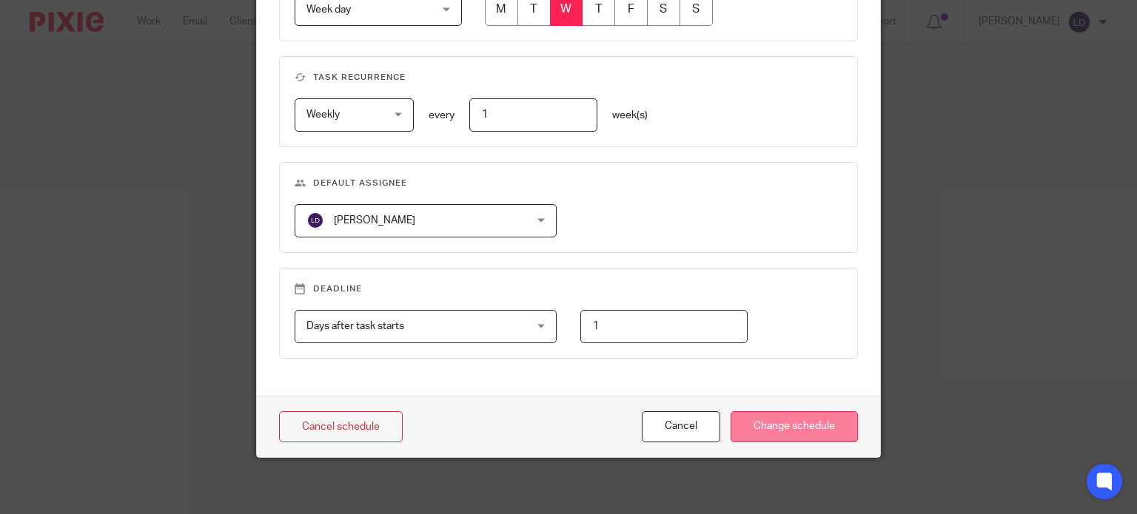
click at [762, 415] on input "Change schedule" at bounding box center [794, 428] width 127 height 32
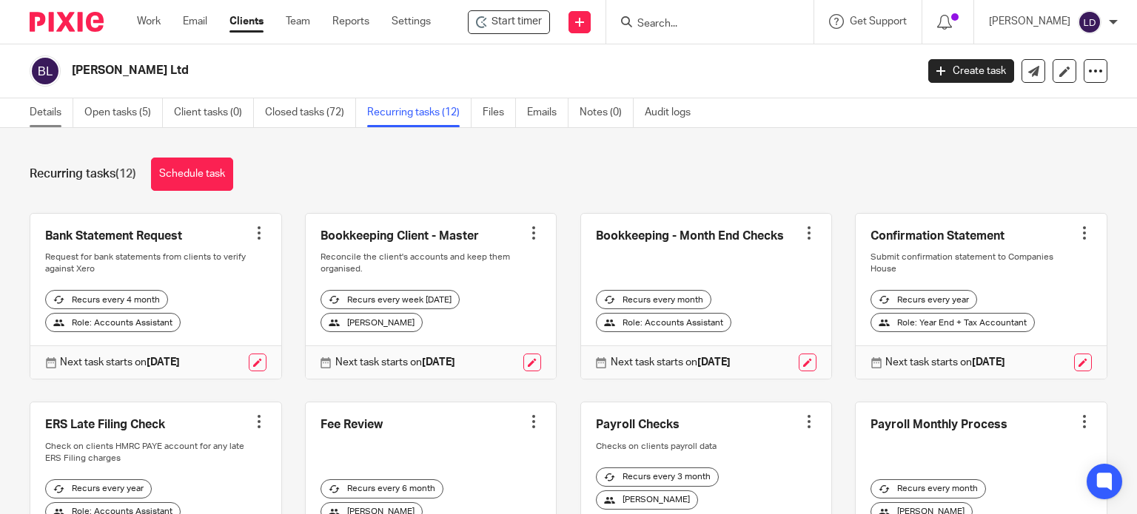
click at [58, 112] on link "Details" at bounding box center [52, 112] width 44 height 29
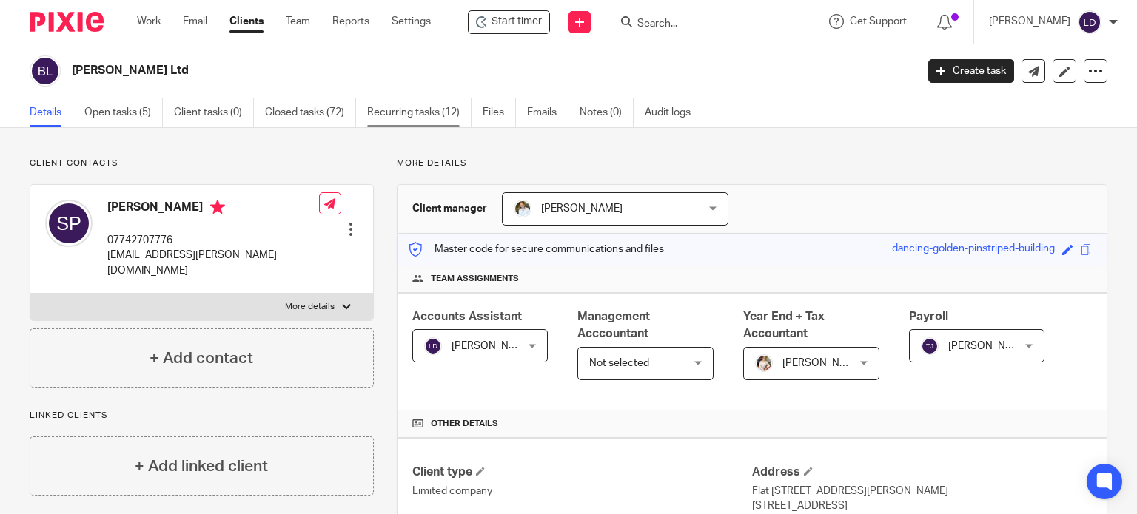
click at [382, 118] on link "Recurring tasks (12)" at bounding box center [419, 112] width 104 height 29
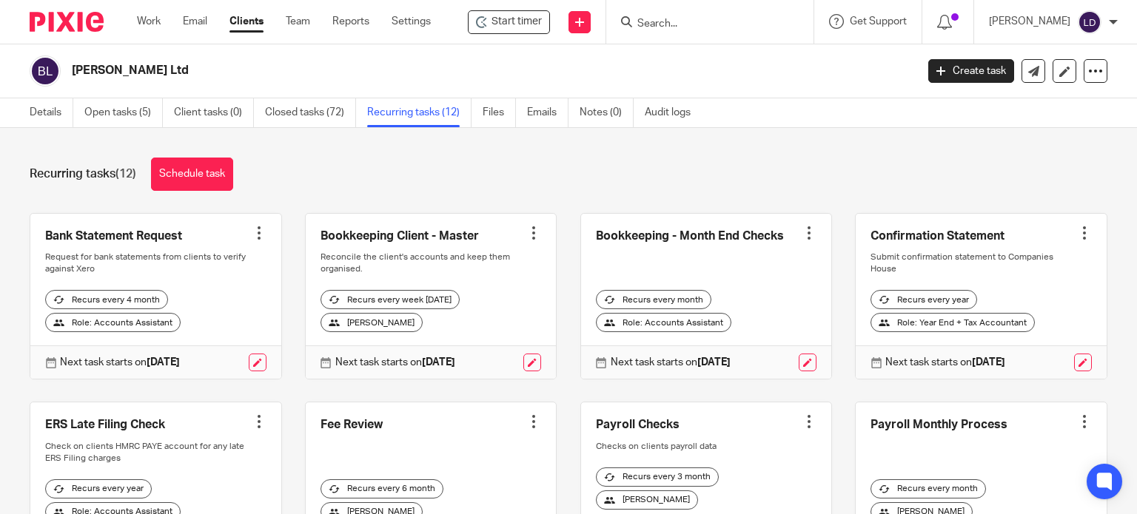
click at [734, 27] on input "Search" at bounding box center [702, 24] width 133 height 13
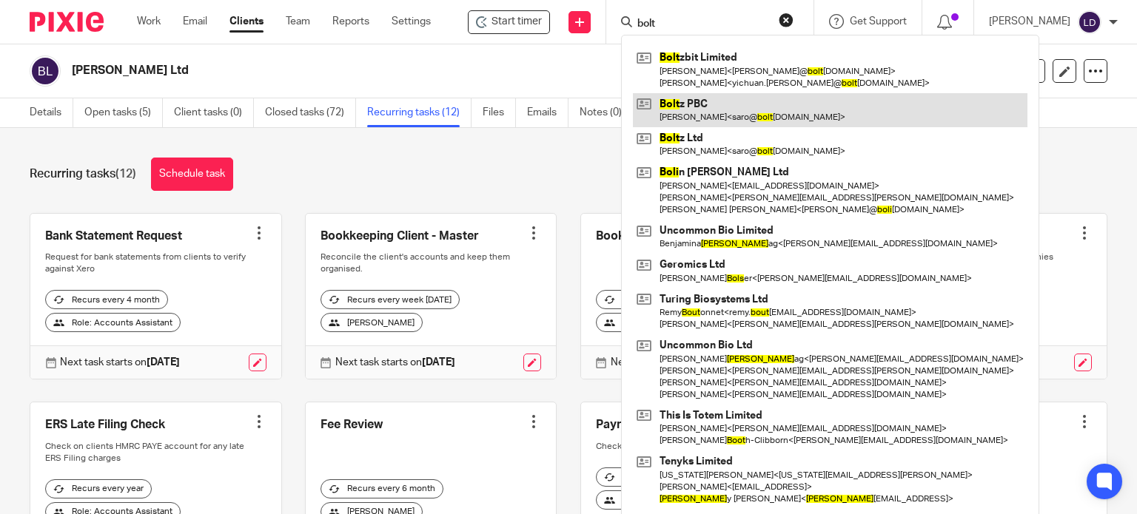
type input "bolt"
click at [776, 107] on link at bounding box center [830, 110] width 395 height 34
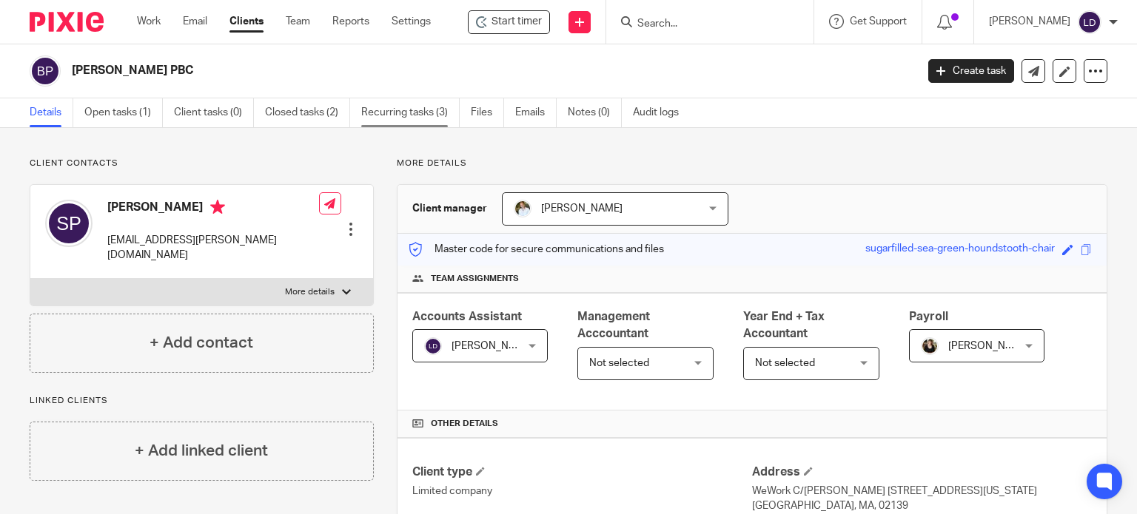
click at [400, 99] on link "Recurring tasks (3)" at bounding box center [410, 112] width 98 height 29
